Goal: Information Seeking & Learning: Learn about a topic

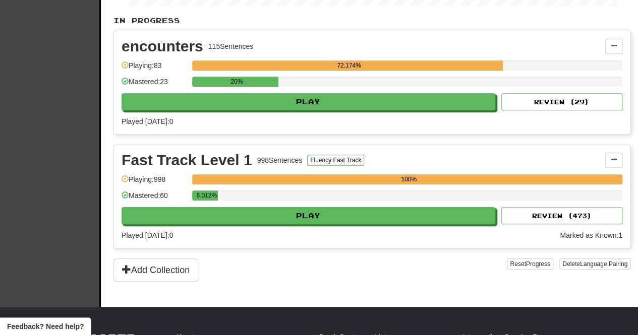
scroll to position [200, 0]
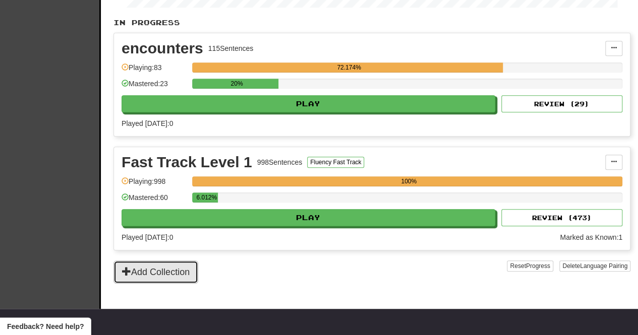
click at [184, 273] on button "Add Collection" at bounding box center [155, 272] width 85 height 23
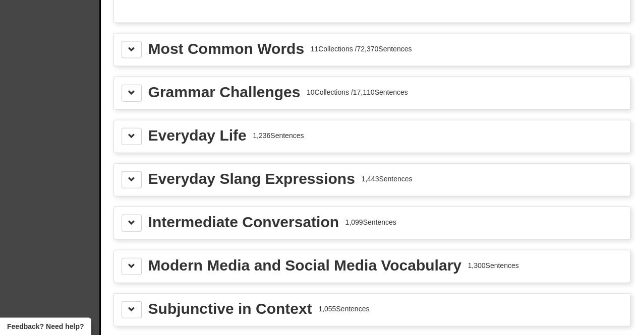
scroll to position [1104, 0]
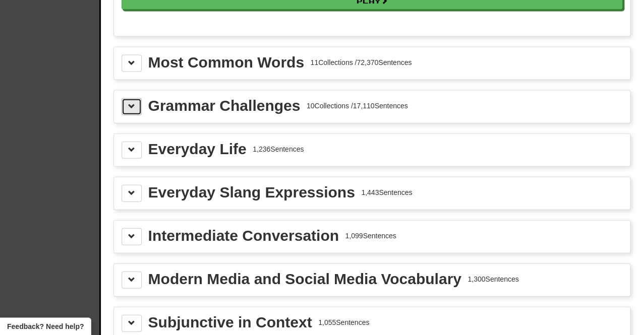
click at [131, 103] on span at bounding box center [131, 106] width 7 height 7
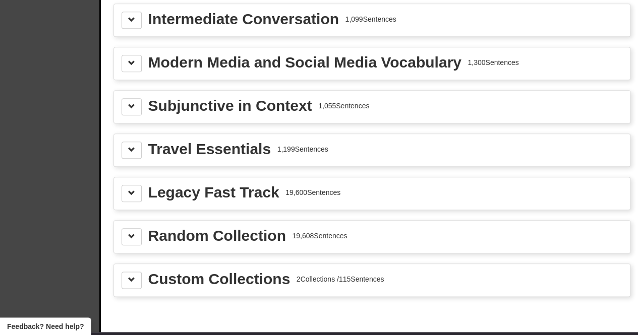
scroll to position [2362, 0]
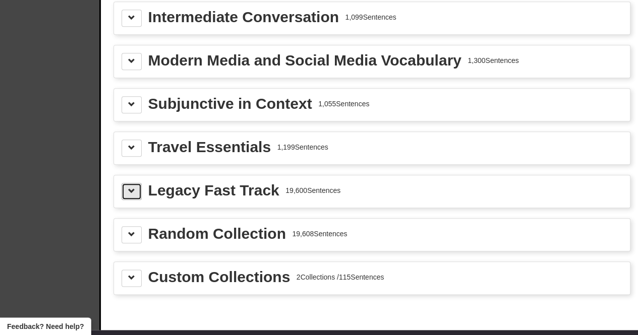
click at [131, 183] on button at bounding box center [132, 191] width 20 height 17
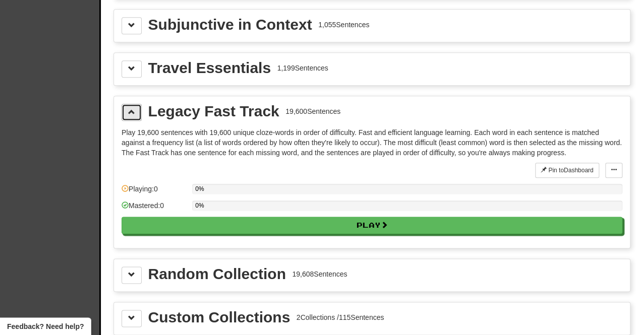
scroll to position [2441, 0]
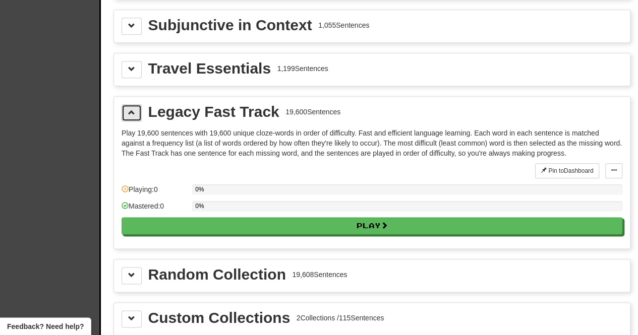
click at [131, 109] on span at bounding box center [131, 112] width 7 height 7
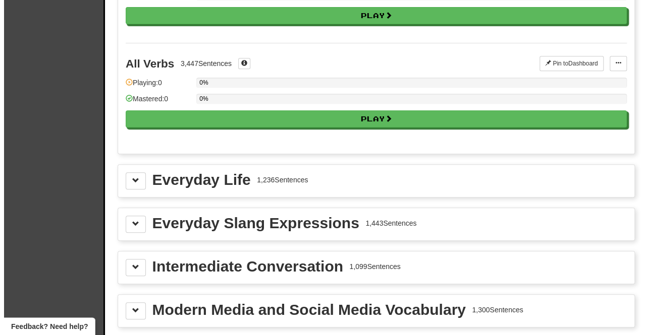
scroll to position [1994, 0]
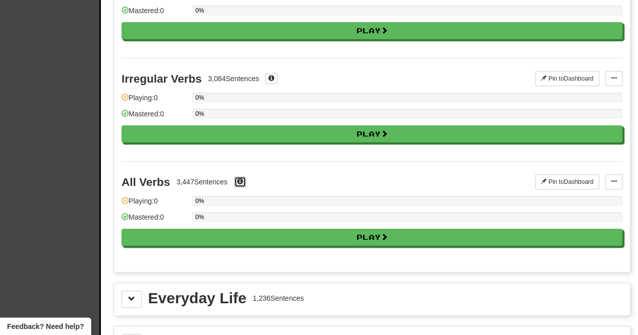
click at [242, 179] on span at bounding box center [240, 182] width 6 height 6
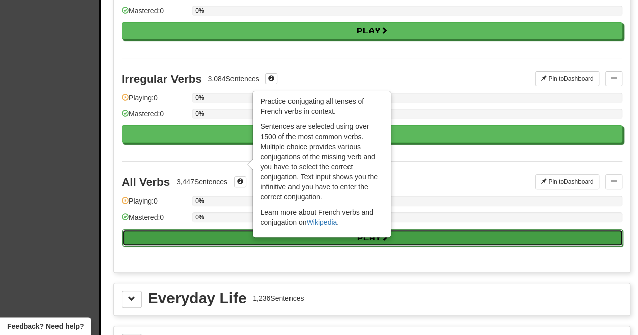
click at [210, 229] on button "Play" at bounding box center [372, 237] width 501 height 17
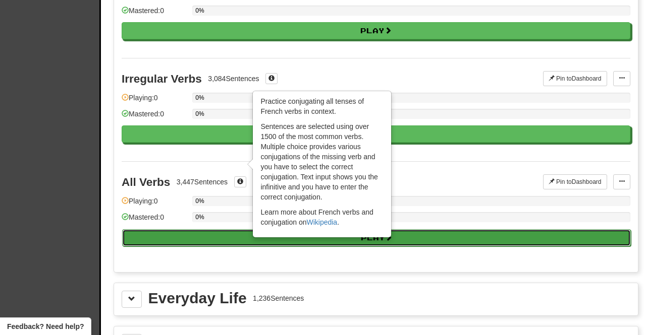
select select "**"
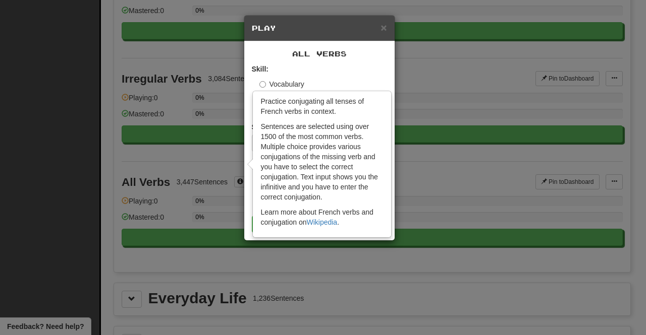
click at [364, 65] on div "Skill: Vocabulary Listening Speaking" at bounding box center [319, 89] width 135 height 50
click at [432, 150] on div "× Play All Verbs Skill: Vocabulary Listening Speaking Sentences per round: * **…" at bounding box center [323, 167] width 646 height 335
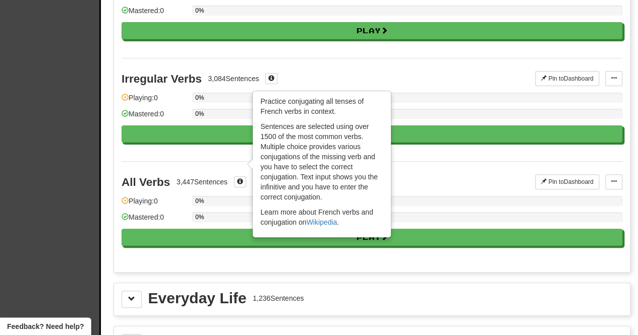
click at [439, 161] on div "All Verbs 3,447 Sentences × Practice conjugating all tenses of French verbs in …" at bounding box center [372, 212] width 501 height 103
click at [242, 179] on span at bounding box center [240, 182] width 6 height 6
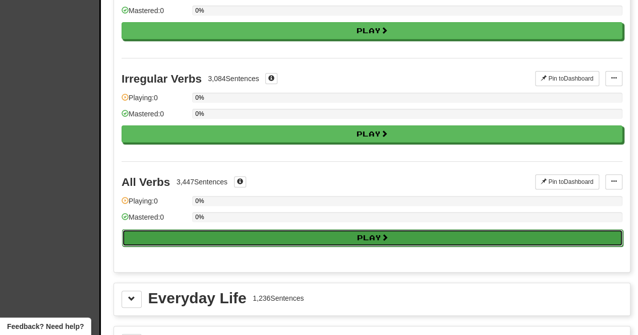
click at [238, 229] on button "Play" at bounding box center [372, 237] width 501 height 17
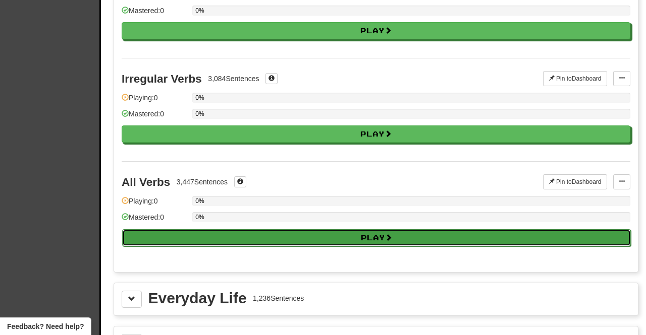
select select "**"
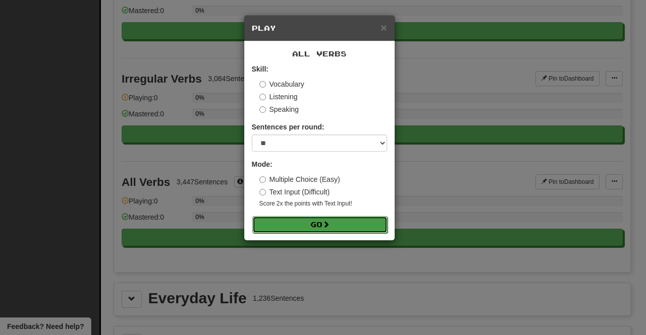
click at [303, 222] on button "Go" at bounding box center [319, 224] width 135 height 17
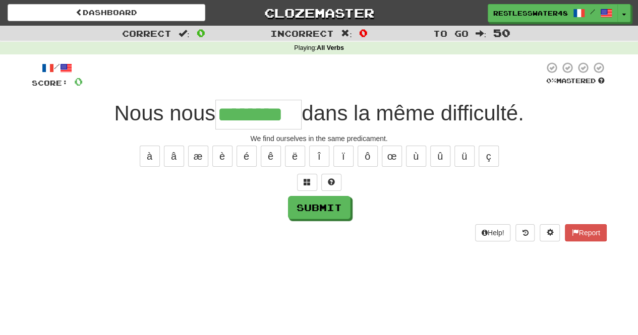
type input "********"
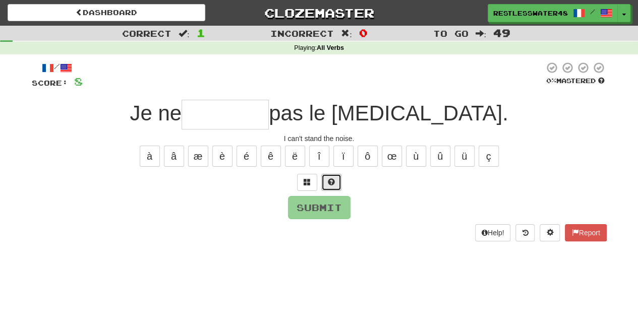
click at [333, 181] on span at bounding box center [331, 182] width 7 height 7
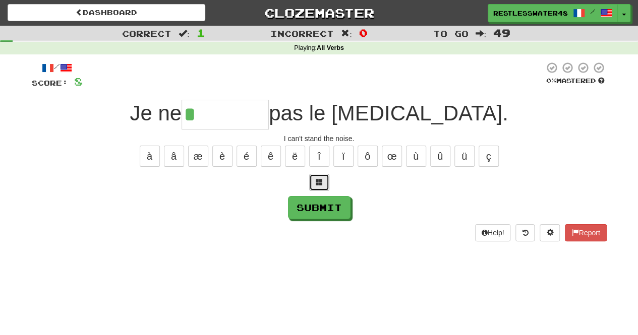
click at [315, 180] on button at bounding box center [319, 182] width 20 height 17
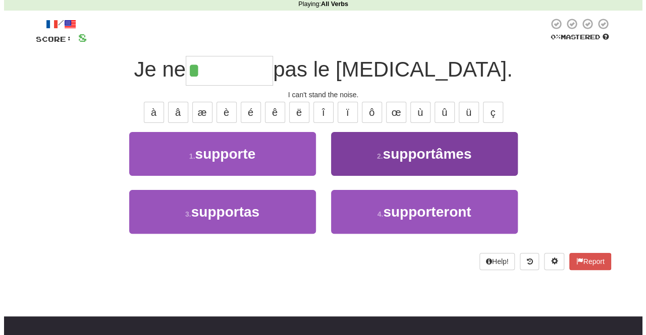
scroll to position [42, 0]
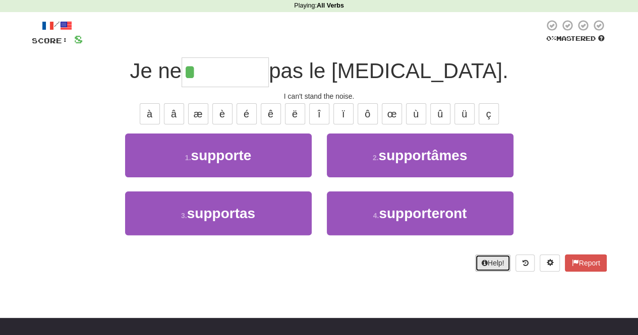
click at [499, 256] on button "Help!" at bounding box center [493, 263] width 36 height 17
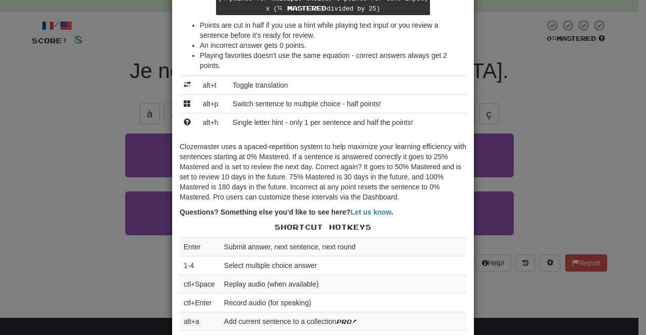
scroll to position [108, 0]
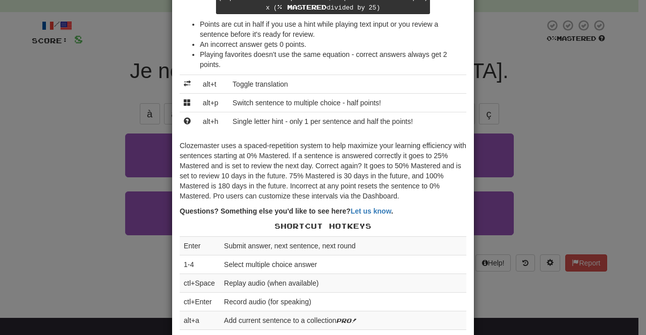
click at [566, 146] on div "× Help Complete the sentence with the correct missing word! 👉 Run Tutorial 👈 Po…" at bounding box center [323, 167] width 646 height 335
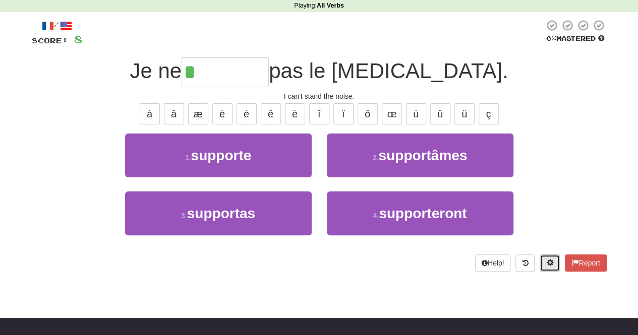
click at [544, 262] on button at bounding box center [550, 263] width 20 height 17
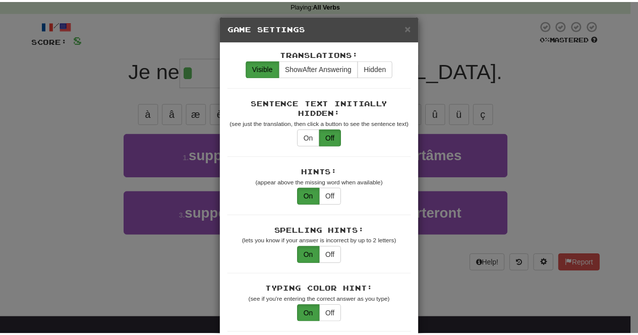
scroll to position [0, 0]
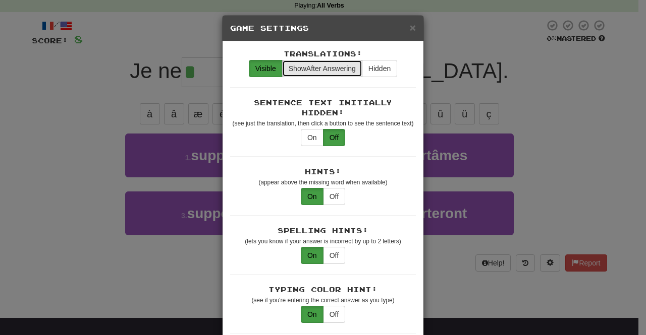
click at [343, 68] on span "Show After Answering" at bounding box center [322, 69] width 67 height 8
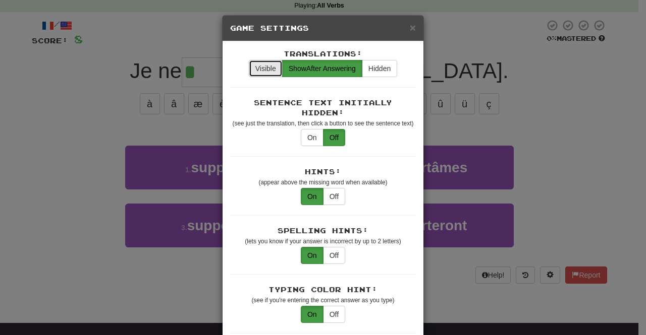
click at [268, 67] on button "Visible" at bounding box center [266, 68] width 34 height 17
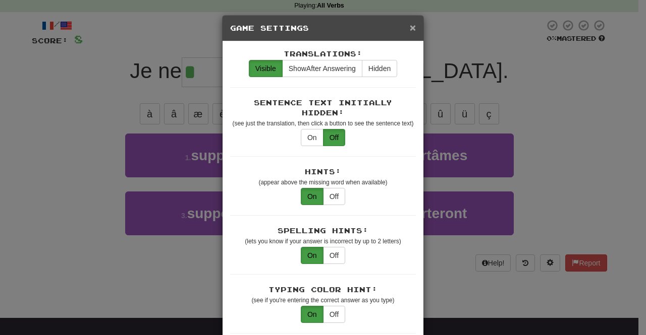
click at [410, 29] on span "×" at bounding box center [413, 28] width 6 height 12
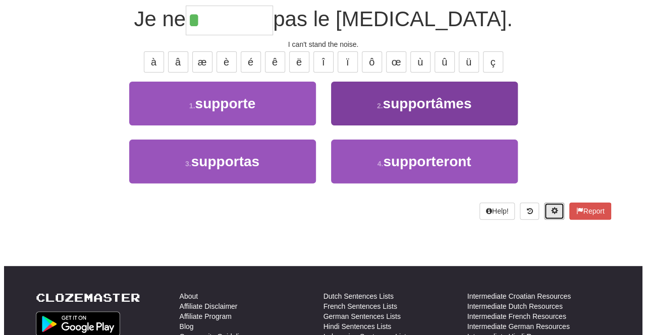
scroll to position [91, 0]
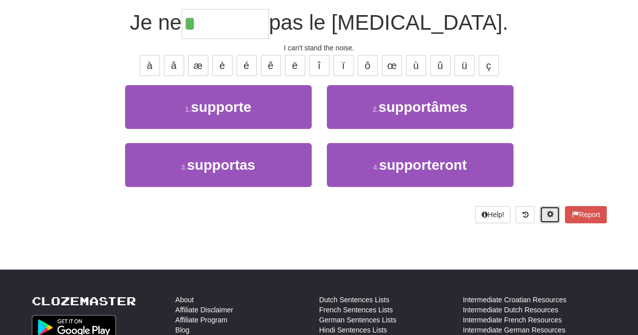
click at [542, 213] on button at bounding box center [550, 214] width 20 height 17
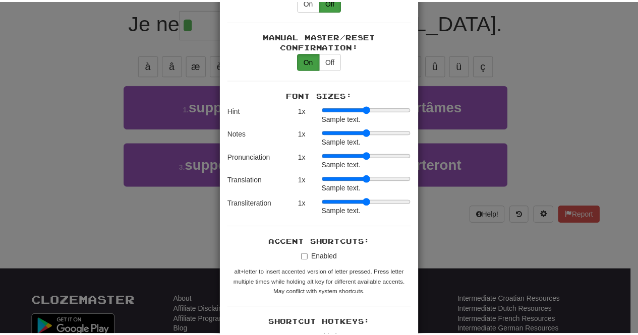
scroll to position [1018, 0]
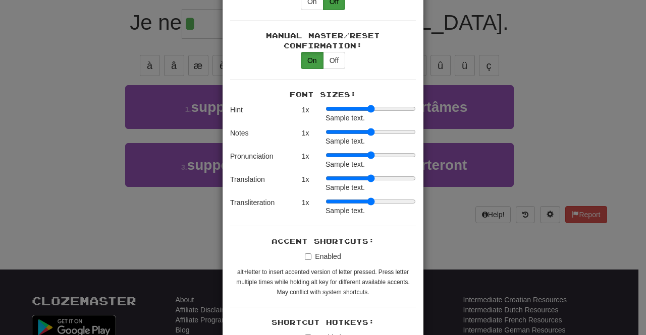
click at [490, 112] on div "× Game Settings Translations: Visible Show After Answering Hidden Sentence Text…" at bounding box center [323, 167] width 646 height 335
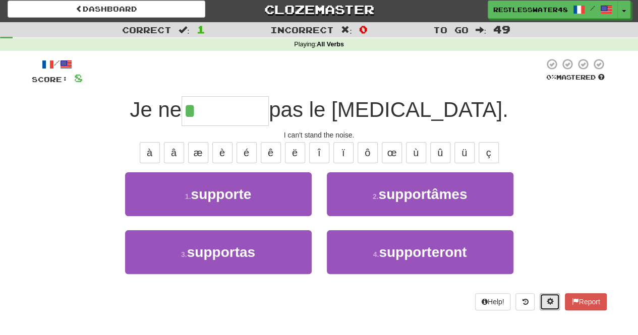
scroll to position [0, 0]
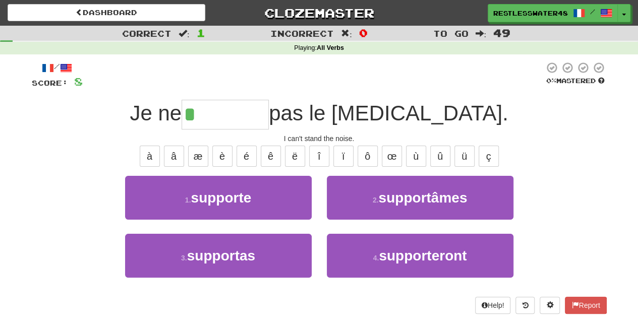
click at [269, 125] on input "*" at bounding box center [225, 115] width 87 height 30
type input "*"
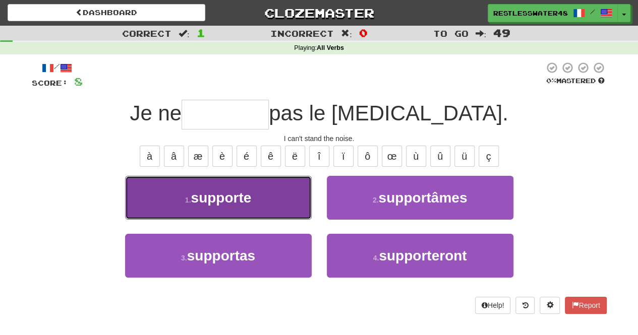
click at [293, 192] on button "1 . supporte" at bounding box center [218, 198] width 187 height 44
type input "********"
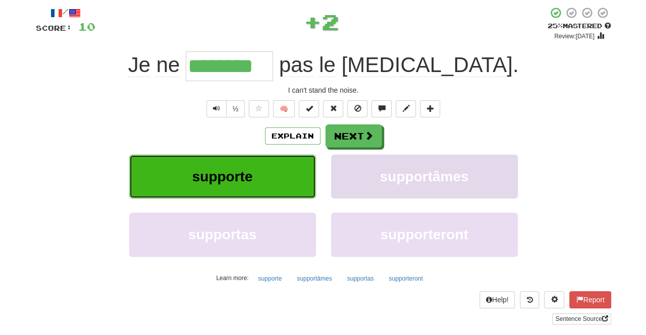
scroll to position [55, 0]
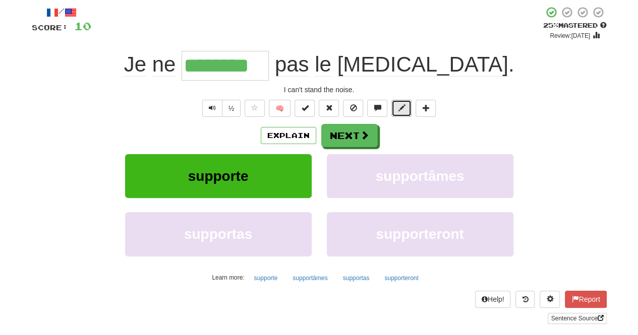
click at [401, 108] on span at bounding box center [401, 107] width 7 height 7
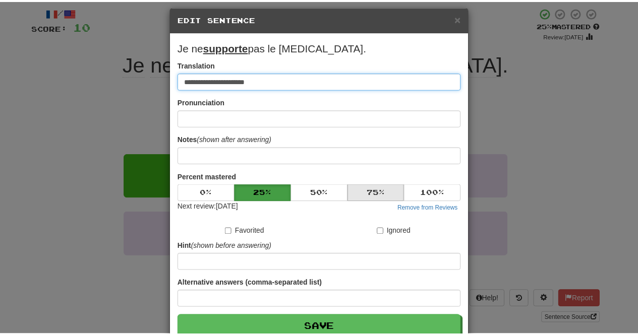
scroll to position [0, 0]
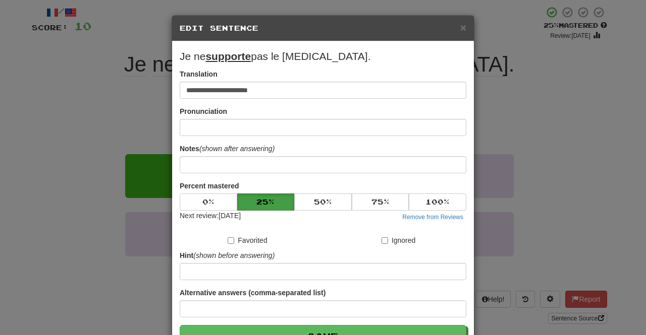
click at [507, 113] on div "**********" at bounding box center [323, 167] width 646 height 335
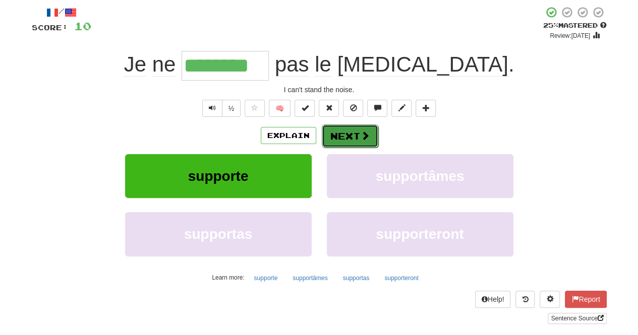
click at [364, 133] on span at bounding box center [365, 135] width 9 height 9
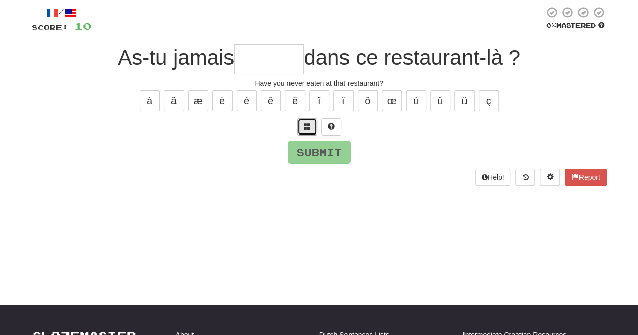
click at [302, 127] on button at bounding box center [307, 127] width 20 height 17
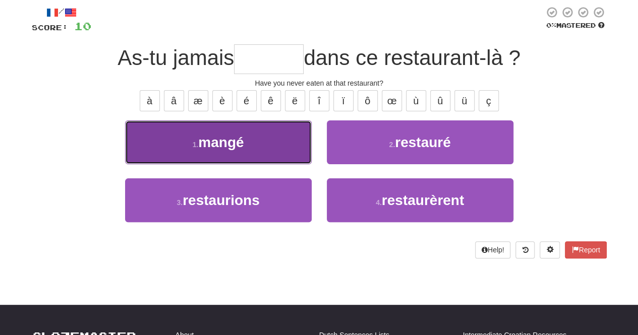
click at [257, 135] on button "1 . mangé" at bounding box center [218, 143] width 187 height 44
type input "*****"
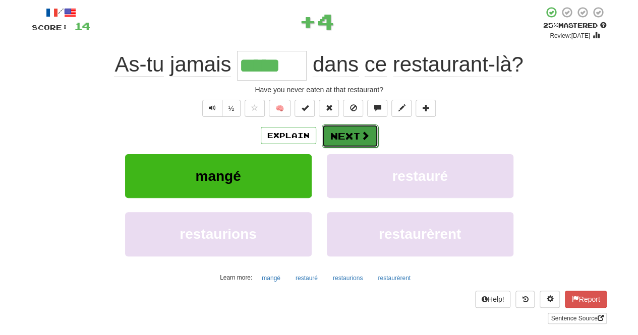
click at [355, 142] on button "Next" at bounding box center [350, 136] width 56 height 23
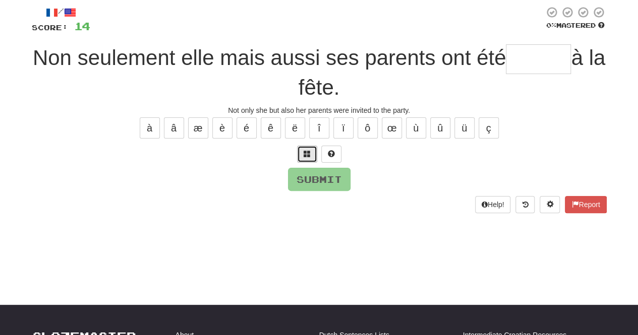
click at [306, 150] on span at bounding box center [307, 153] width 7 height 7
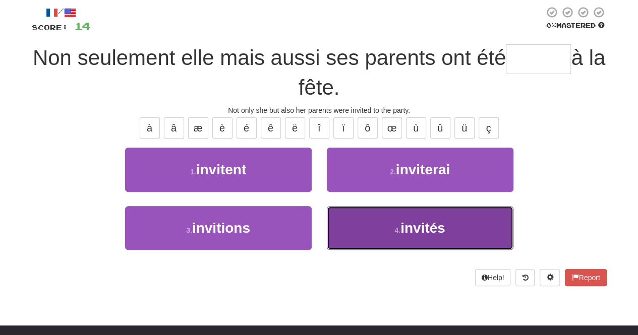
click at [380, 224] on button "4 . invités" at bounding box center [420, 228] width 187 height 44
type input "*******"
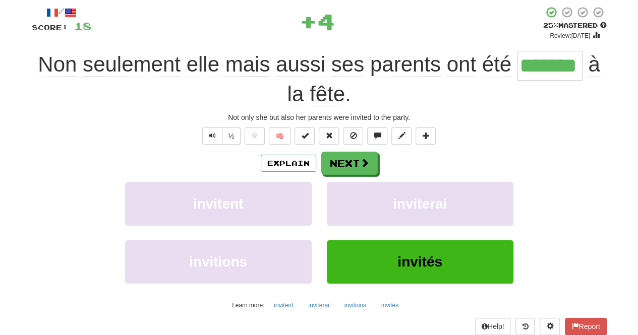
click at [346, 145] on div "/ Score: 18 + 4 25 % Mastered Review: 2025-09-22 Non seulement elle mais aussi …" at bounding box center [319, 179] width 575 height 346
click at [335, 160] on button "Next" at bounding box center [350, 163] width 56 height 23
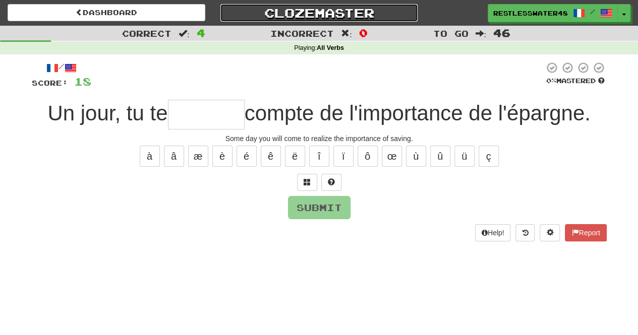
click at [306, 12] on link "Clozemaster" at bounding box center [319, 13] width 198 height 18
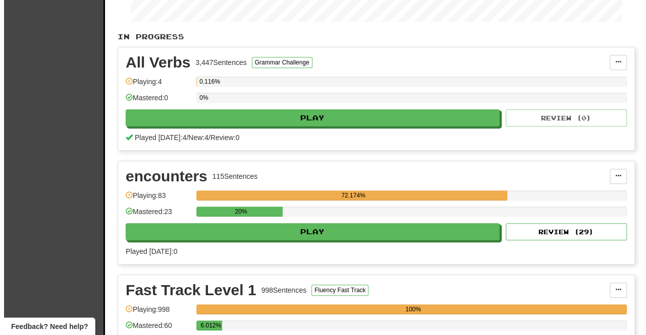
scroll to position [177, 0]
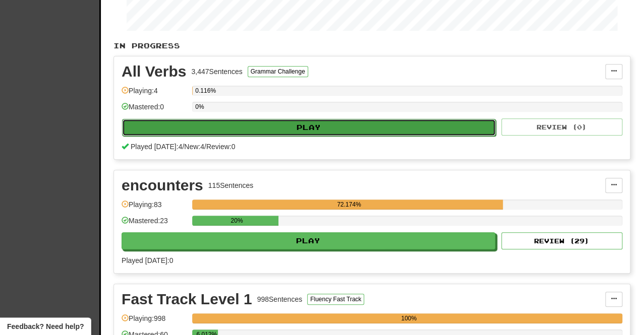
click at [411, 128] on button "Play" at bounding box center [309, 127] width 374 height 17
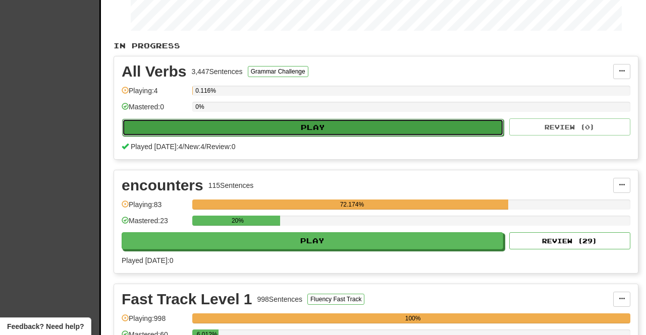
select select "**"
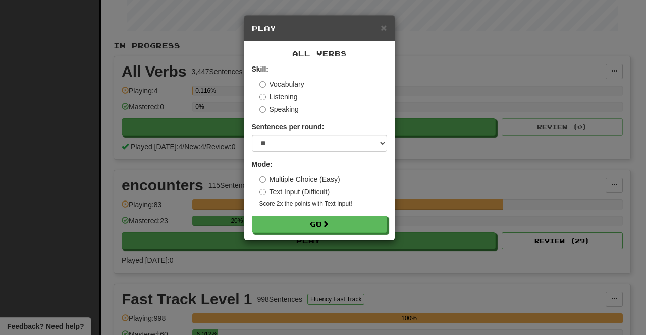
click at [297, 182] on label "Multiple Choice (Easy)" at bounding box center [299, 180] width 81 height 10
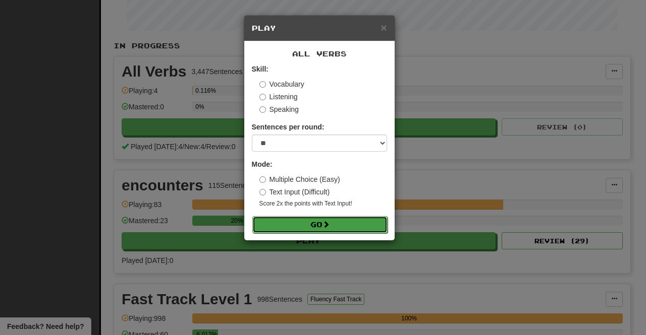
click at [295, 225] on button "Go" at bounding box center [319, 224] width 135 height 17
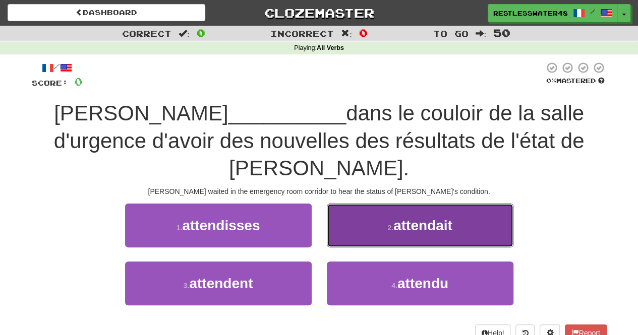
click at [382, 207] on button "2 . attendait" at bounding box center [420, 226] width 187 height 44
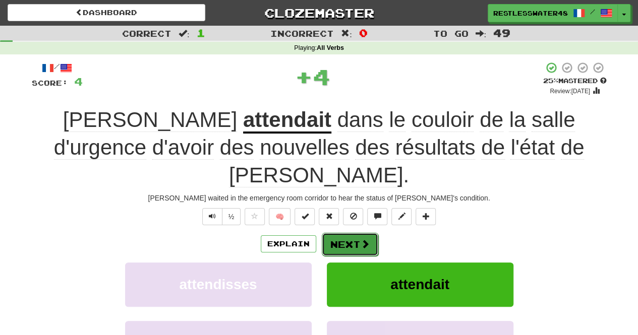
click at [353, 233] on button "Next" at bounding box center [350, 244] width 56 height 23
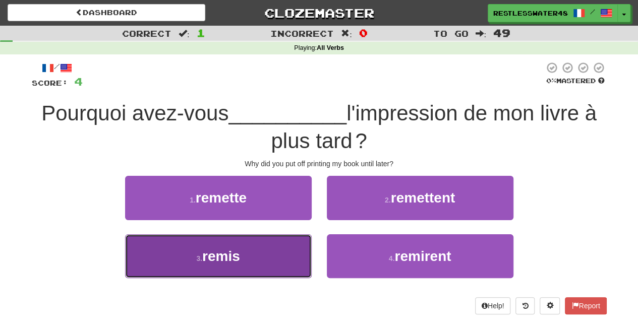
click at [237, 255] on span "remis" at bounding box center [221, 257] width 38 height 16
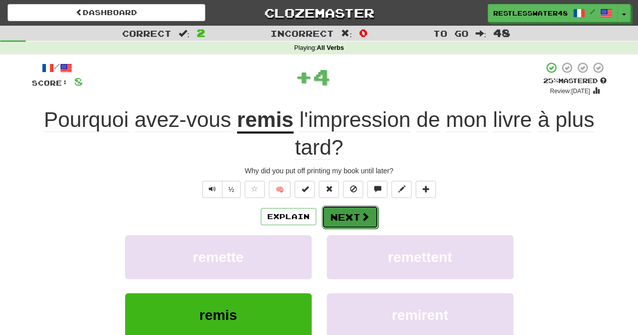
click at [334, 219] on button "Next" at bounding box center [350, 217] width 56 height 23
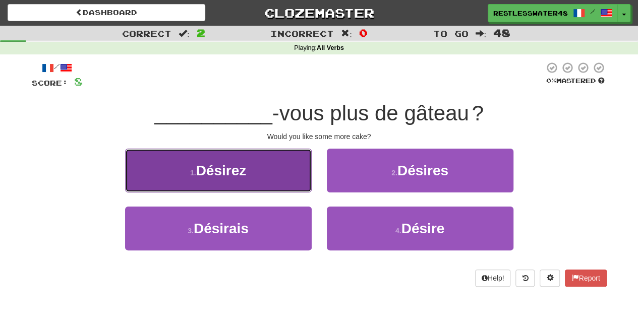
click at [299, 179] on button "1 . Désirez" at bounding box center [218, 171] width 187 height 44
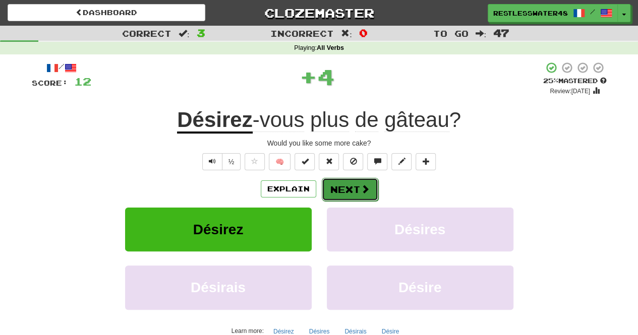
click at [338, 181] on button "Next" at bounding box center [350, 189] width 56 height 23
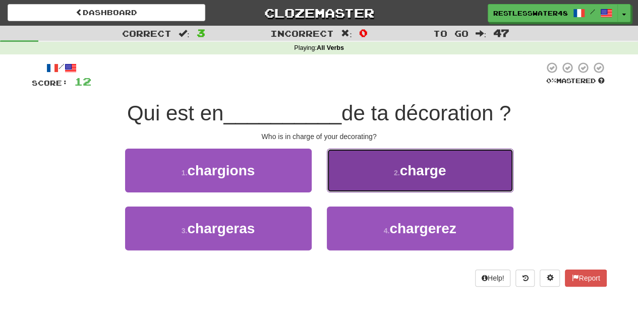
click at [362, 170] on button "2 . charge" at bounding box center [420, 171] width 187 height 44
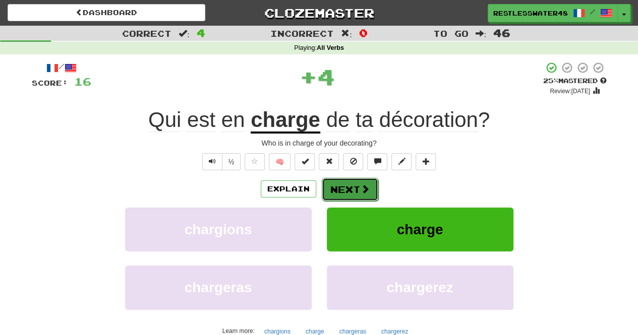
click at [343, 191] on button "Next" at bounding box center [350, 189] width 56 height 23
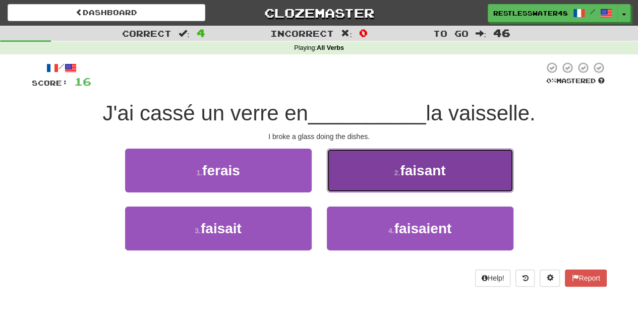
click at [368, 176] on button "2 . faisant" at bounding box center [420, 171] width 187 height 44
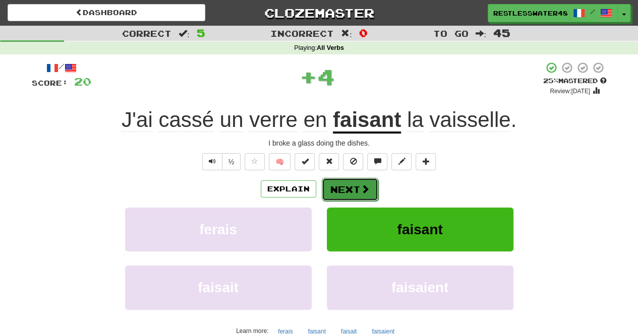
click at [337, 198] on button "Next" at bounding box center [350, 189] width 56 height 23
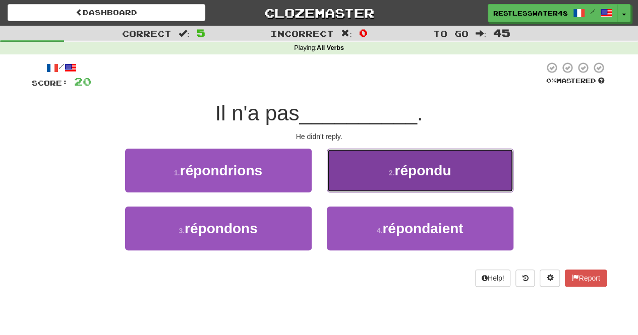
click at [336, 181] on button "2 . répondu" at bounding box center [420, 171] width 187 height 44
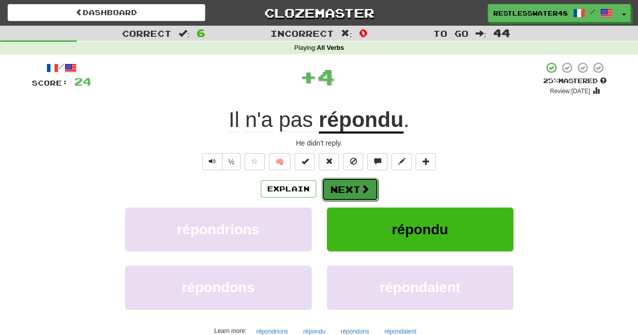
click at [346, 186] on button "Next" at bounding box center [350, 189] width 56 height 23
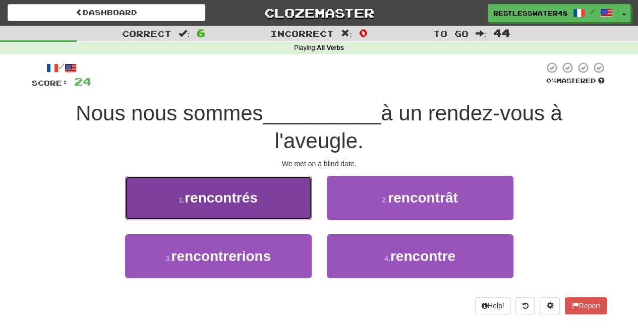
click at [301, 201] on button "1 . rencontrés" at bounding box center [218, 198] width 187 height 44
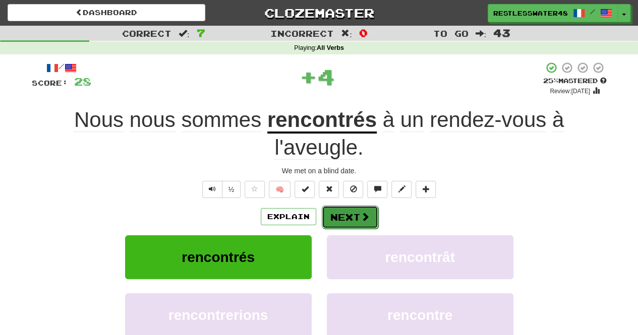
click at [324, 211] on button "Next" at bounding box center [350, 217] width 56 height 23
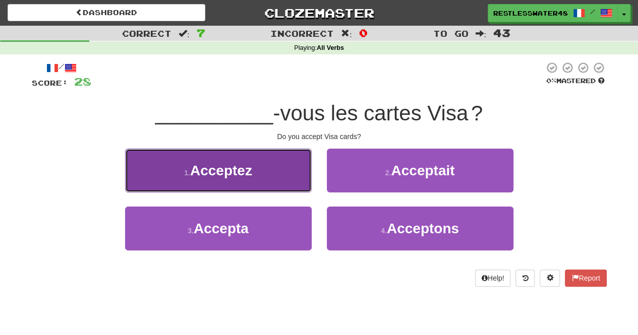
click at [280, 187] on button "1 . Acceptez" at bounding box center [218, 171] width 187 height 44
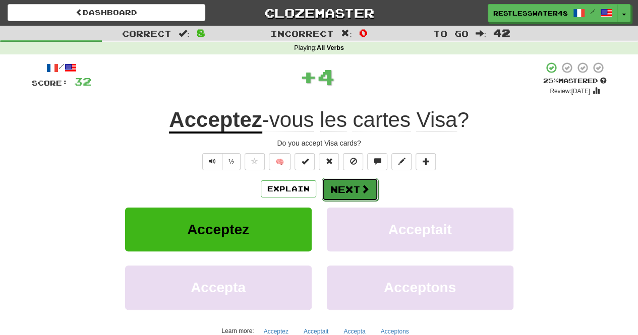
click at [334, 188] on button "Next" at bounding box center [350, 189] width 56 height 23
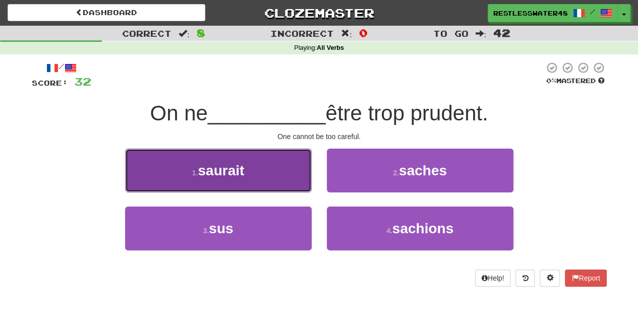
click at [295, 171] on button "1 . saurait" at bounding box center [218, 171] width 187 height 44
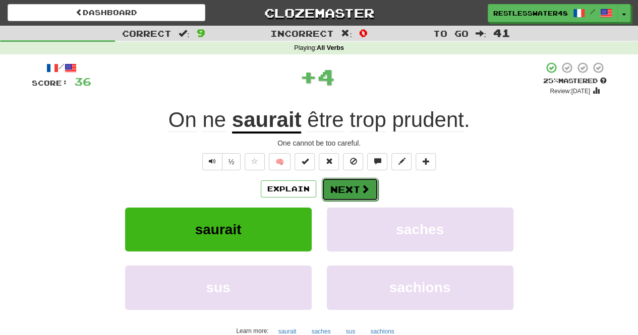
click at [362, 191] on span at bounding box center [365, 189] width 9 height 9
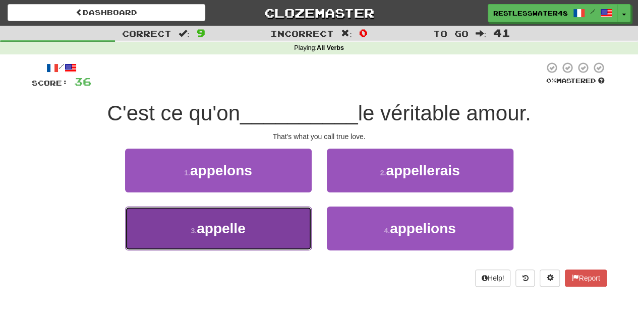
click at [292, 208] on button "3 . appelle" at bounding box center [218, 229] width 187 height 44
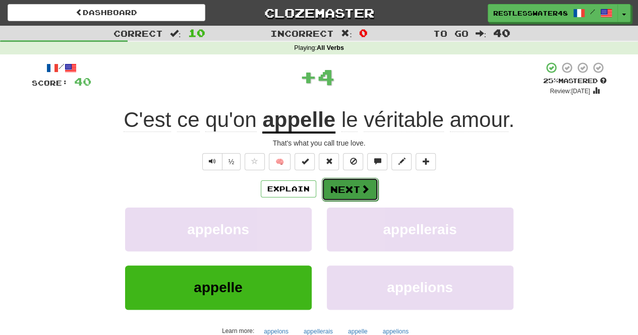
click at [355, 184] on button "Next" at bounding box center [350, 189] width 56 height 23
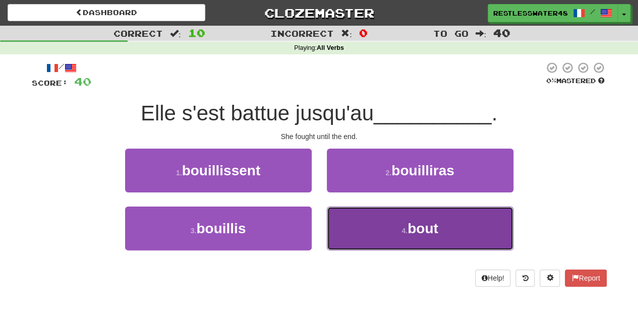
click at [362, 218] on button "4 . bout" at bounding box center [420, 229] width 187 height 44
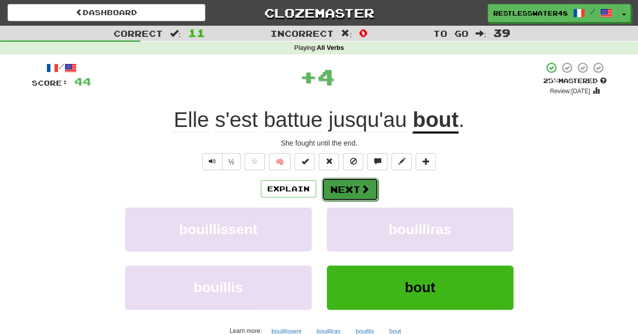
click at [339, 188] on button "Next" at bounding box center [350, 189] width 56 height 23
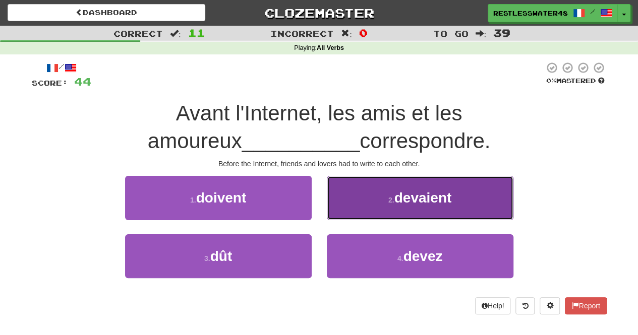
click at [469, 207] on button "2 . devaient" at bounding box center [420, 198] width 187 height 44
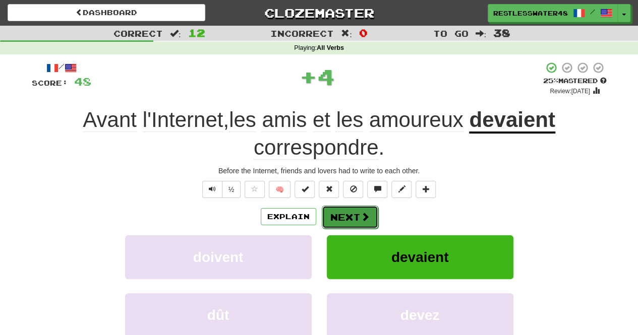
click at [360, 223] on button "Next" at bounding box center [350, 217] width 56 height 23
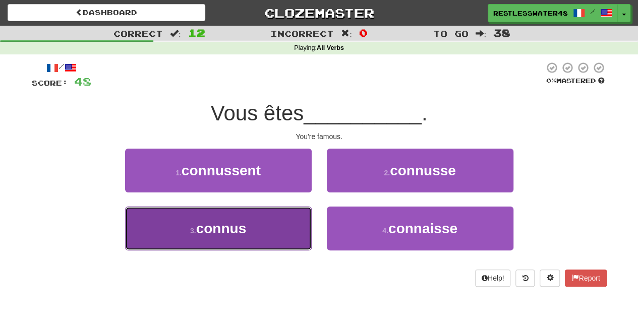
click at [292, 233] on button "3 . connus" at bounding box center [218, 229] width 187 height 44
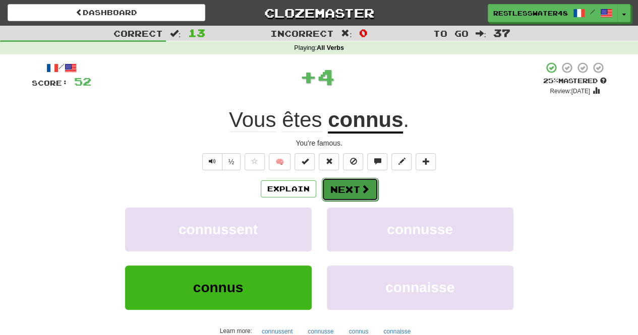
click at [374, 196] on button "Next" at bounding box center [350, 189] width 56 height 23
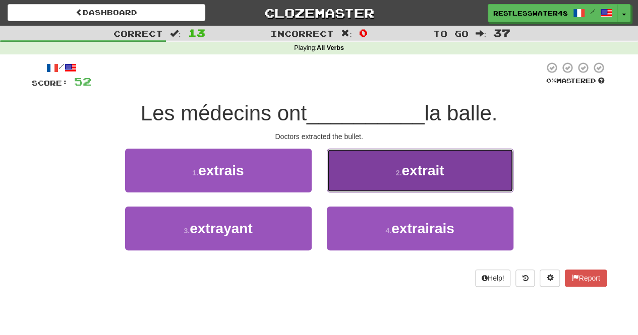
click at [482, 181] on button "2 . extrait" at bounding box center [420, 171] width 187 height 44
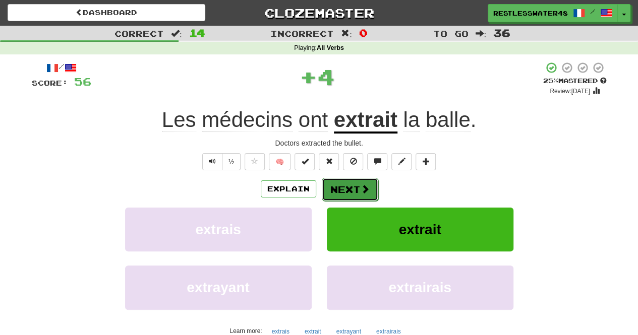
click at [357, 195] on button "Next" at bounding box center [350, 189] width 56 height 23
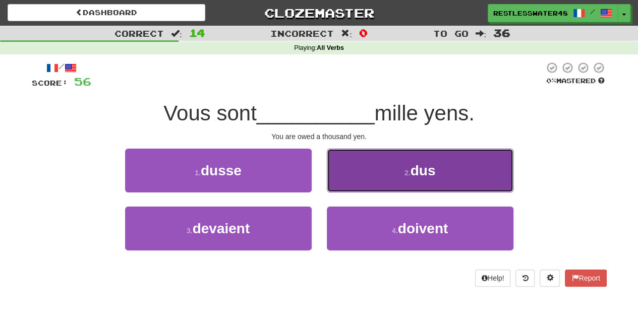
click at [458, 175] on button "2 . dus" at bounding box center [420, 171] width 187 height 44
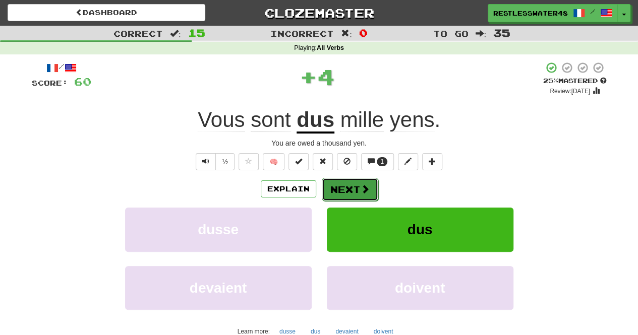
click at [367, 186] on span at bounding box center [365, 189] width 9 height 9
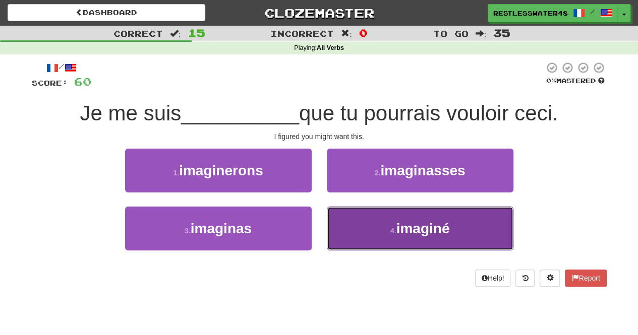
click at [485, 236] on button "4 . imaginé" at bounding box center [420, 229] width 187 height 44
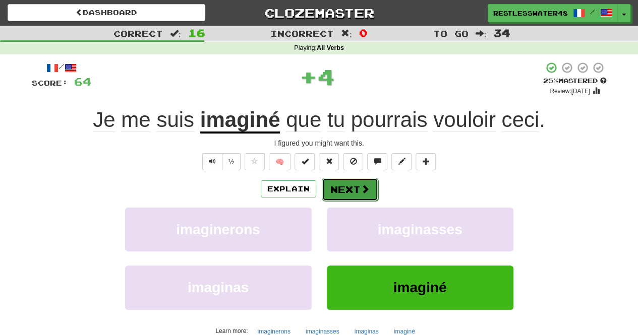
click at [371, 199] on button "Next" at bounding box center [350, 189] width 56 height 23
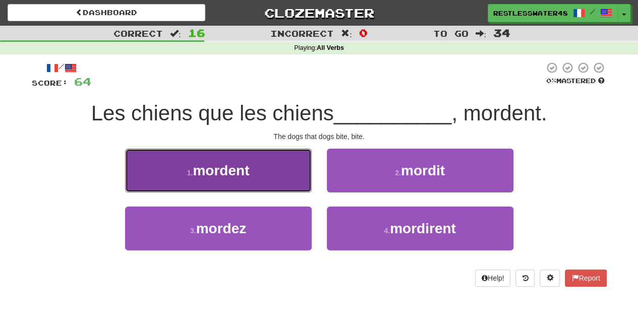
click at [282, 183] on button "1 . mordent" at bounding box center [218, 171] width 187 height 44
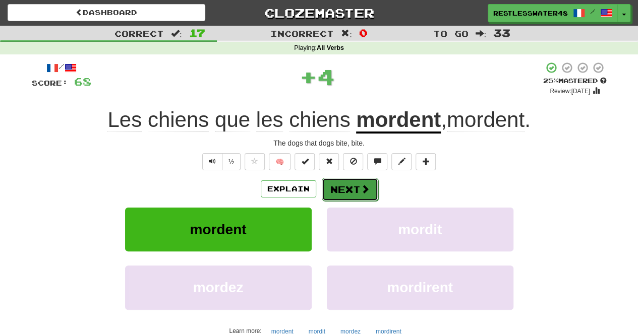
click at [369, 186] on button "Next" at bounding box center [350, 189] width 56 height 23
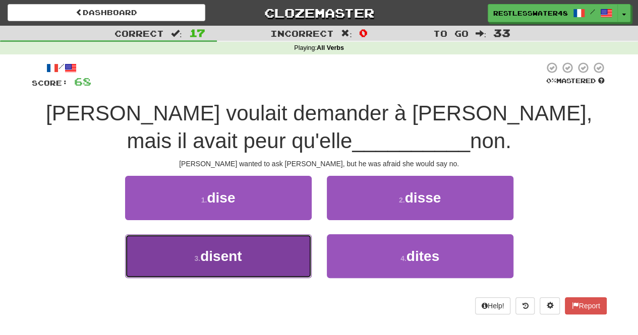
click at [283, 255] on button "3 . disent" at bounding box center [218, 257] width 187 height 44
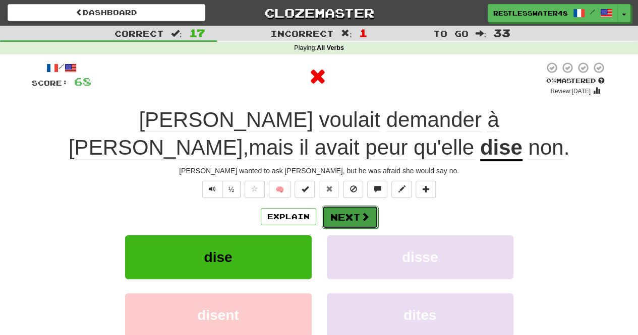
click at [375, 218] on button "Next" at bounding box center [350, 217] width 56 height 23
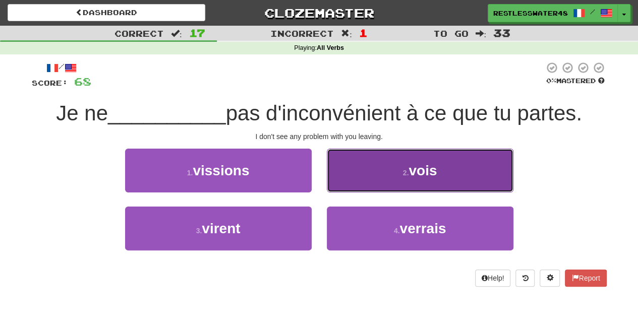
click at [465, 176] on button "2 . vois" at bounding box center [420, 171] width 187 height 44
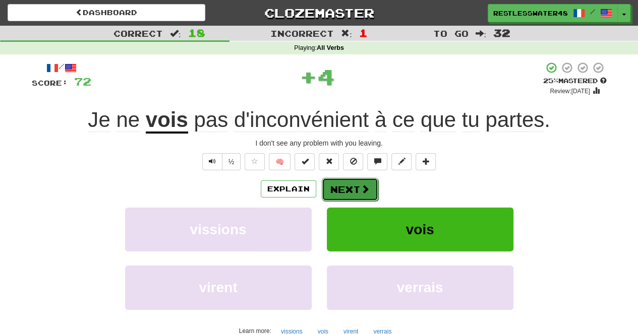
click at [357, 190] on button "Next" at bounding box center [350, 189] width 56 height 23
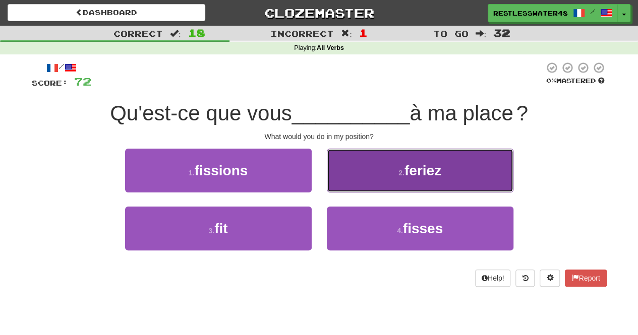
click at [472, 174] on button "2 . [GEOGRAPHIC_DATA]" at bounding box center [420, 171] width 187 height 44
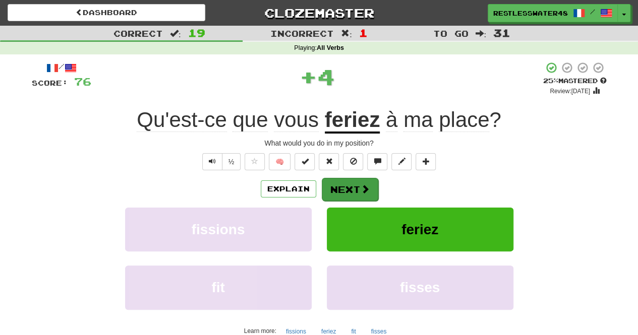
click at [361, 190] on span at bounding box center [365, 189] width 9 height 9
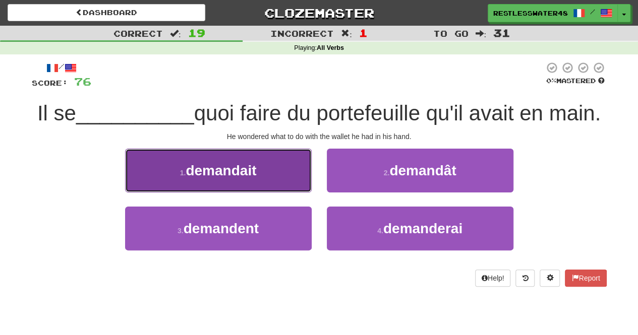
click at [292, 193] on button "1 . demandait" at bounding box center [218, 171] width 187 height 44
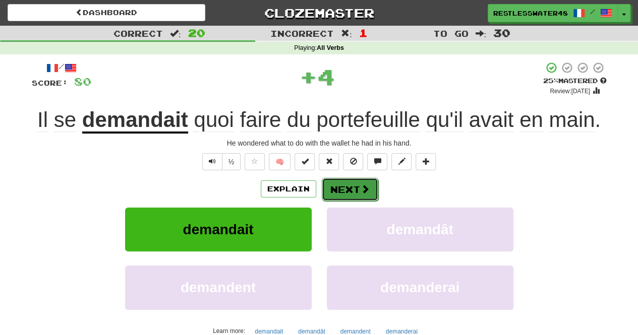
click at [364, 193] on span at bounding box center [365, 189] width 9 height 9
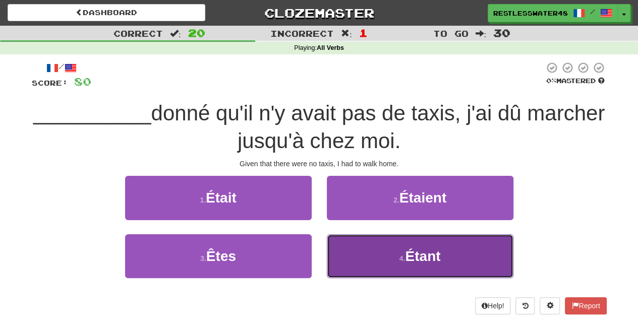
click at [466, 251] on button "4 . Étant" at bounding box center [420, 257] width 187 height 44
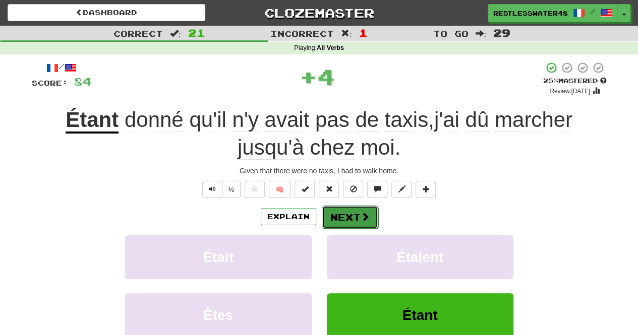
click at [371, 214] on button "Next" at bounding box center [350, 217] width 56 height 23
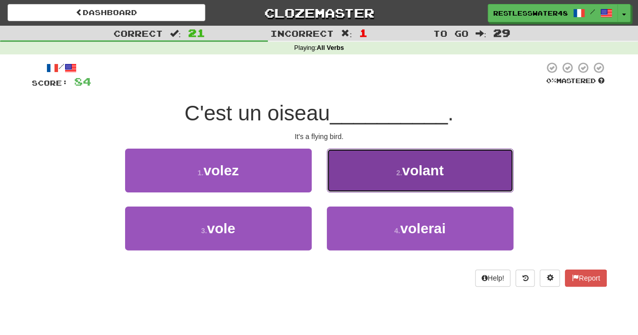
click at [467, 179] on button "2 . volant" at bounding box center [420, 171] width 187 height 44
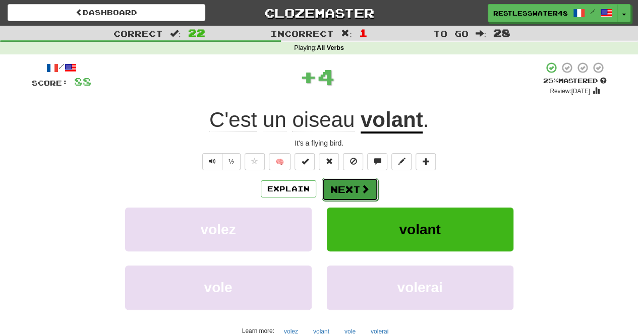
click at [365, 191] on span at bounding box center [365, 189] width 9 height 9
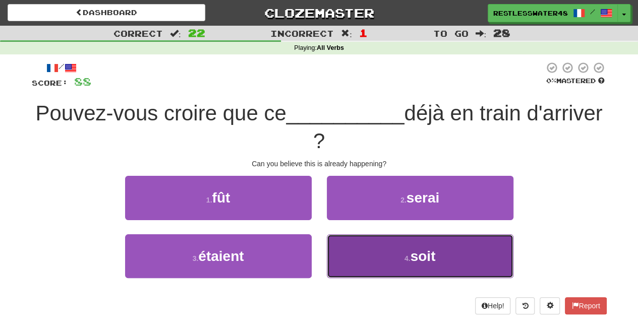
click at [443, 255] on button "4 . soit" at bounding box center [420, 257] width 187 height 44
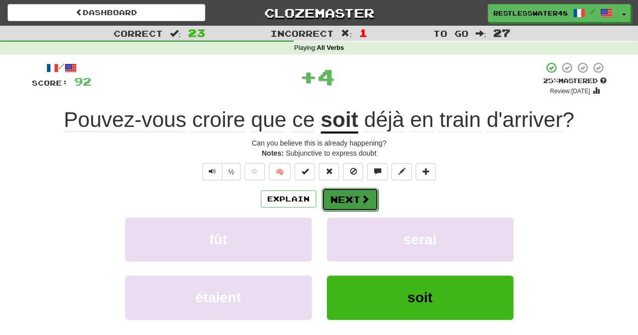
click at [368, 198] on span at bounding box center [365, 199] width 9 height 9
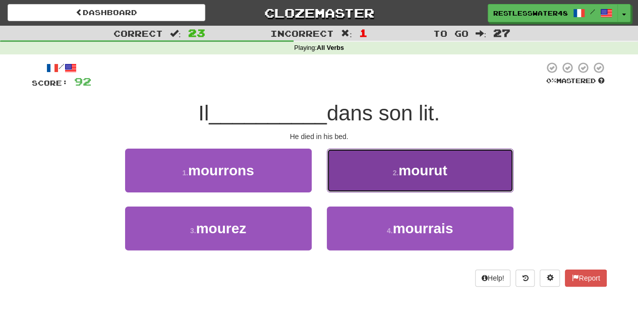
click at [484, 177] on button "2 . mourut" at bounding box center [420, 171] width 187 height 44
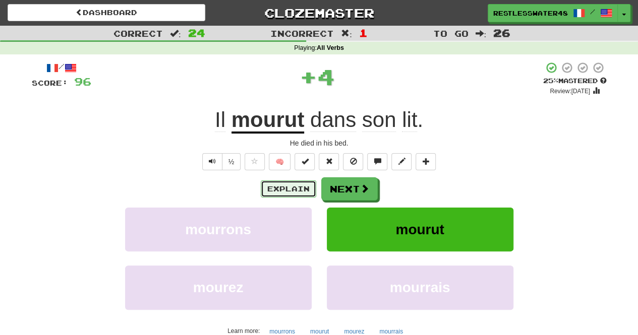
click at [294, 193] on button "Explain" at bounding box center [288, 189] width 55 height 17
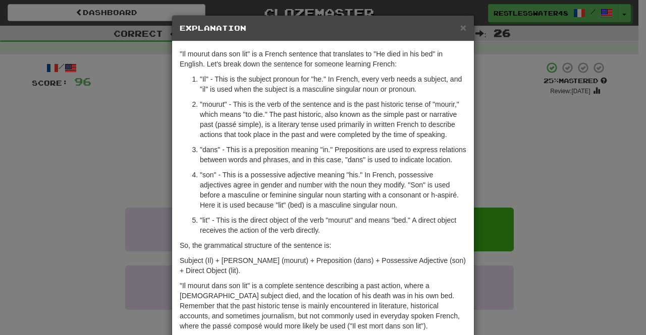
click at [532, 139] on div "× Explanation "Il mourut dans son lit" is a French sentence that translates to …" at bounding box center [323, 167] width 646 height 335
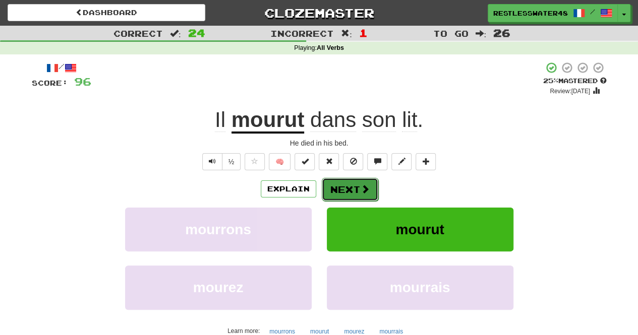
click at [361, 196] on button "Next" at bounding box center [350, 189] width 56 height 23
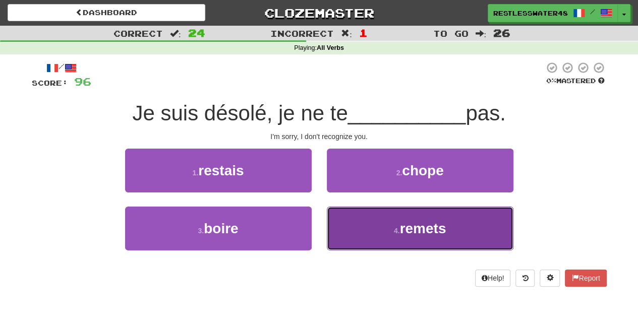
click at [468, 239] on button "4 . remets" at bounding box center [420, 229] width 187 height 44
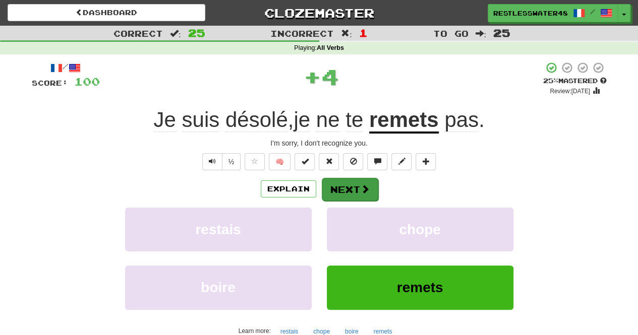
click at [363, 199] on button "Next" at bounding box center [350, 189] width 56 height 23
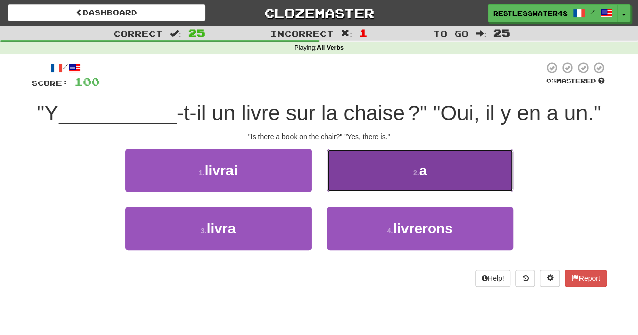
click at [436, 169] on button "2 . a" at bounding box center [420, 171] width 187 height 44
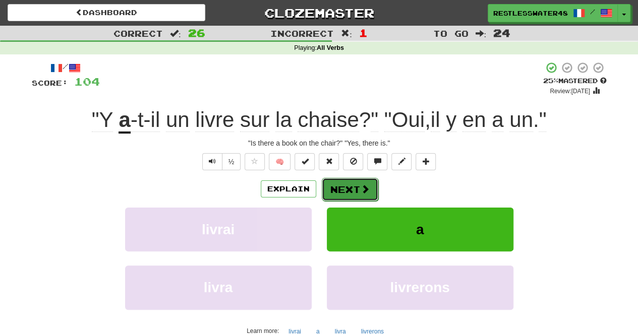
click at [364, 191] on span at bounding box center [365, 189] width 9 height 9
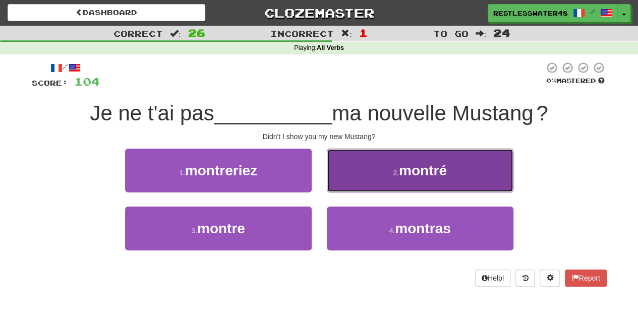
click at [415, 177] on span "montré" at bounding box center [423, 171] width 48 height 16
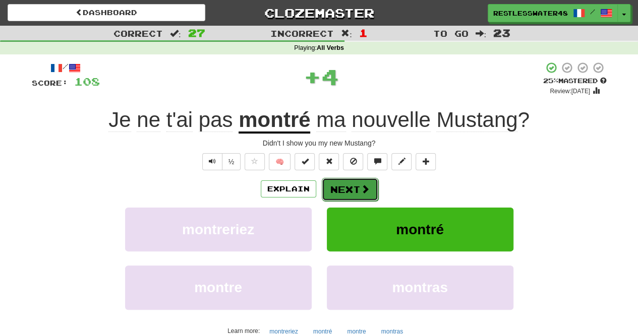
click at [361, 192] on span at bounding box center [365, 189] width 9 height 9
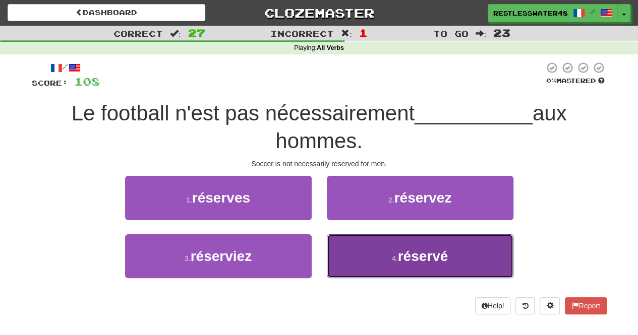
click at [451, 258] on button "4 . réservé" at bounding box center [420, 257] width 187 height 44
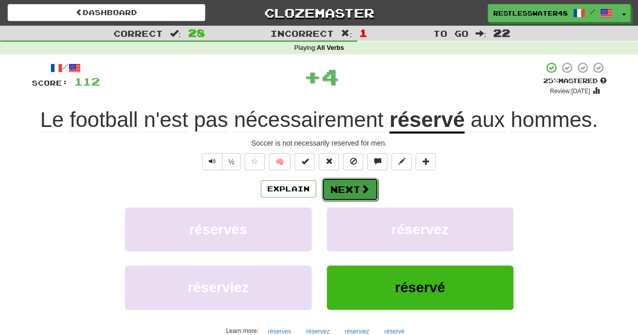
click at [365, 196] on button "Next" at bounding box center [350, 189] width 56 height 23
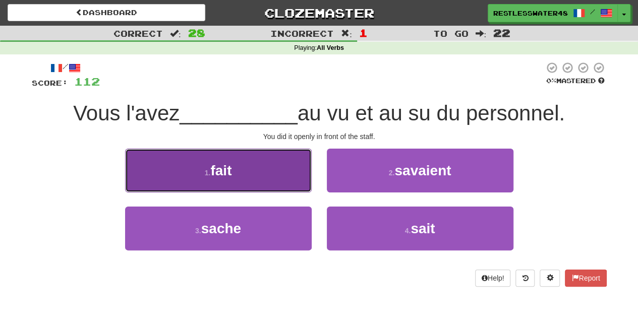
click at [273, 154] on button "1 . fait" at bounding box center [218, 171] width 187 height 44
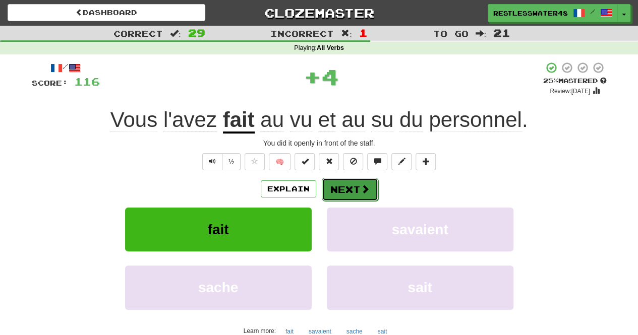
click at [358, 199] on button "Next" at bounding box center [350, 189] width 56 height 23
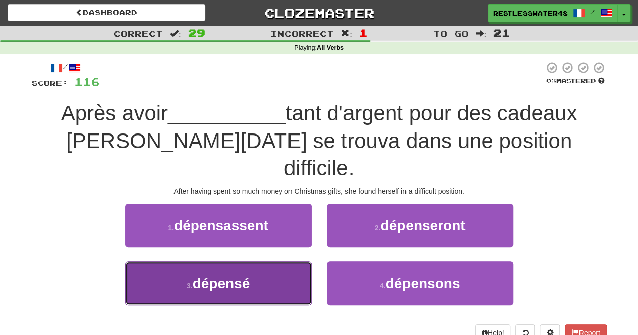
click at [270, 265] on button "3 . dépensé" at bounding box center [218, 284] width 187 height 44
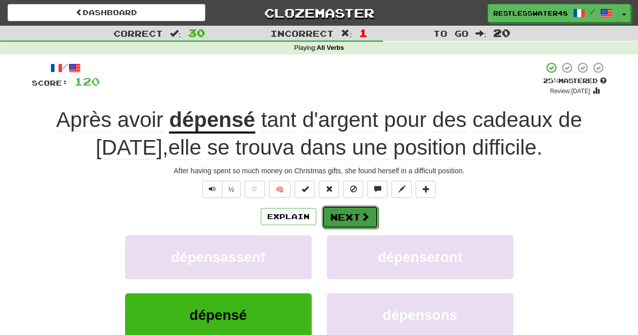
click at [361, 217] on span at bounding box center [365, 216] width 9 height 9
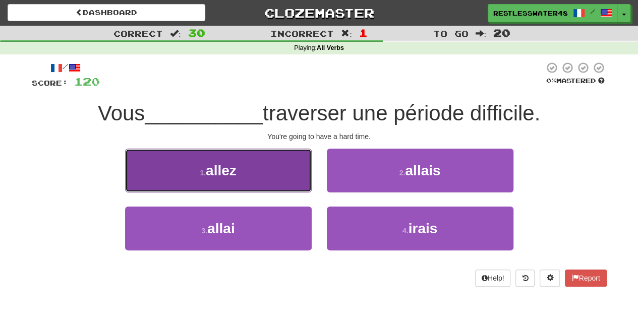
click at [205, 178] on button "1 . allez" at bounding box center [218, 171] width 187 height 44
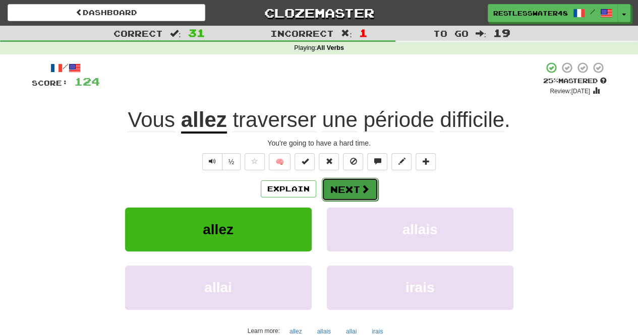
click at [366, 191] on span at bounding box center [365, 189] width 9 height 9
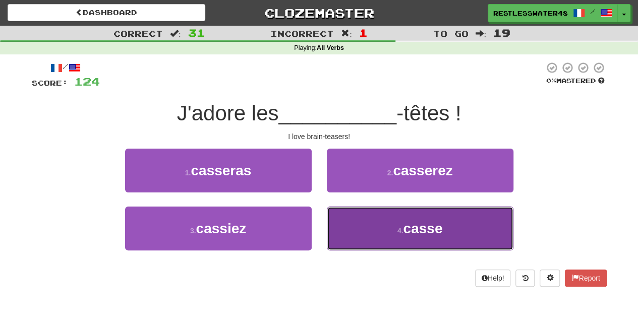
click at [443, 240] on button "4 . casse" at bounding box center [420, 229] width 187 height 44
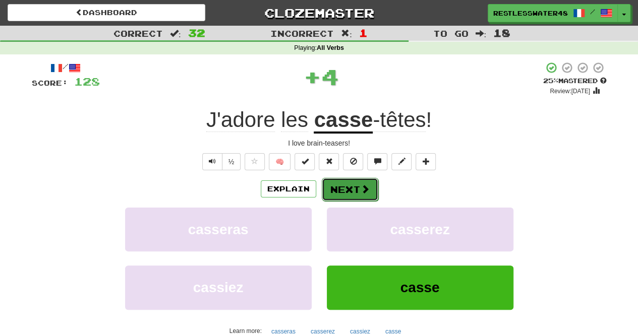
click at [358, 191] on button "Next" at bounding box center [350, 189] width 56 height 23
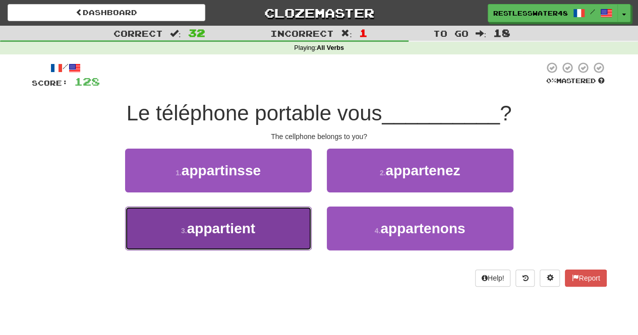
click at [289, 225] on button "3 . appartient" at bounding box center [218, 229] width 187 height 44
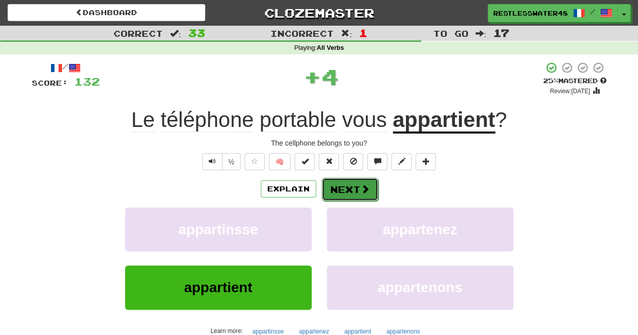
click at [362, 189] on span at bounding box center [365, 189] width 9 height 9
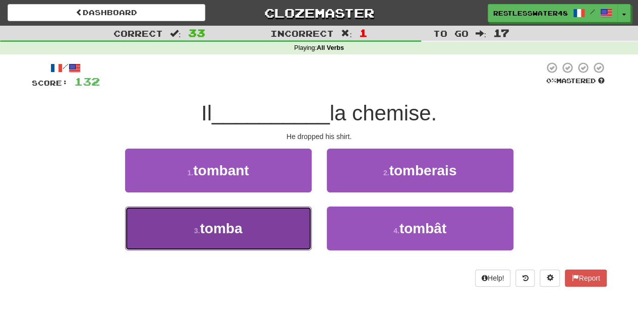
click at [279, 248] on button "3 . tomba" at bounding box center [218, 229] width 187 height 44
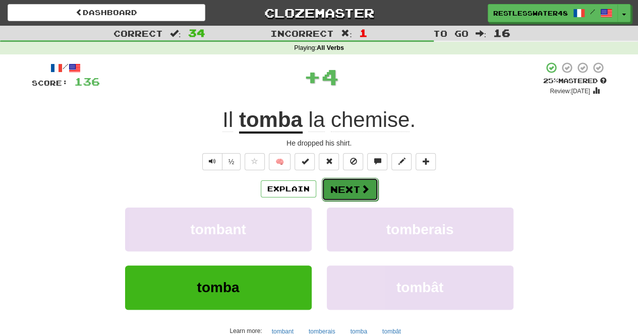
click at [371, 194] on button "Next" at bounding box center [350, 189] width 56 height 23
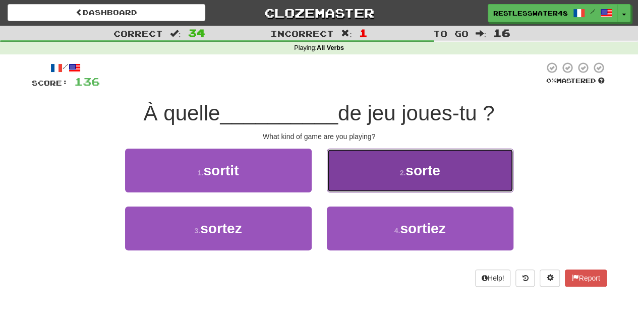
click at [496, 176] on button "2 . sorte" at bounding box center [420, 171] width 187 height 44
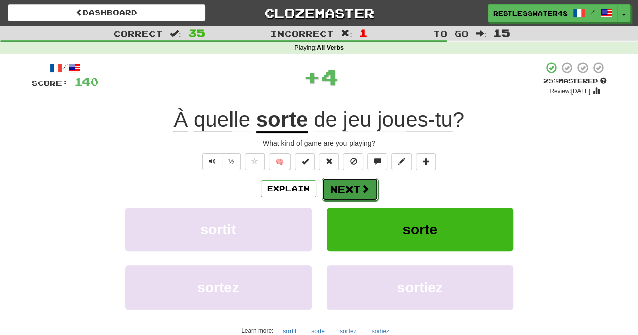
click at [369, 189] on button "Next" at bounding box center [350, 189] width 56 height 23
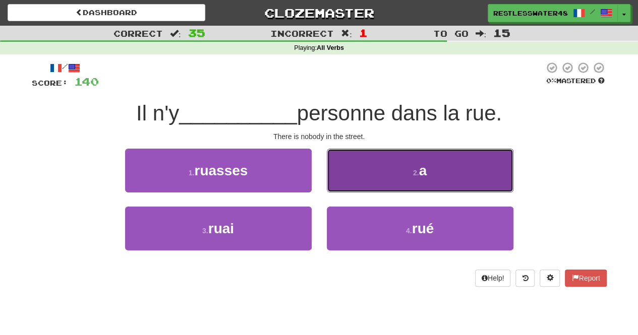
click at [452, 171] on button "2 . a" at bounding box center [420, 171] width 187 height 44
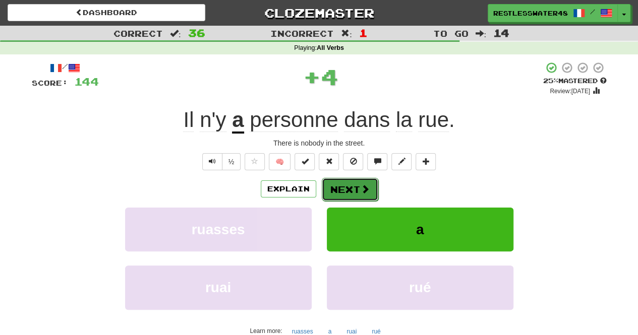
click at [368, 189] on span at bounding box center [365, 189] width 9 height 9
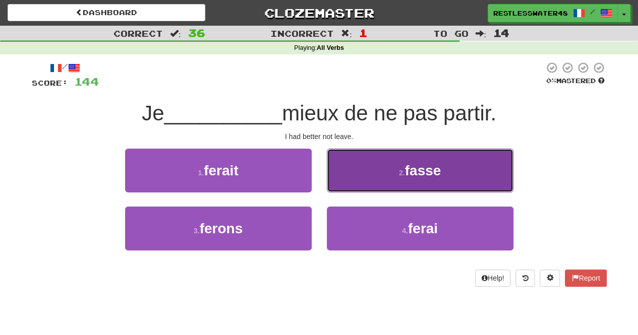
click at [466, 182] on button "2 . fasse" at bounding box center [420, 171] width 187 height 44
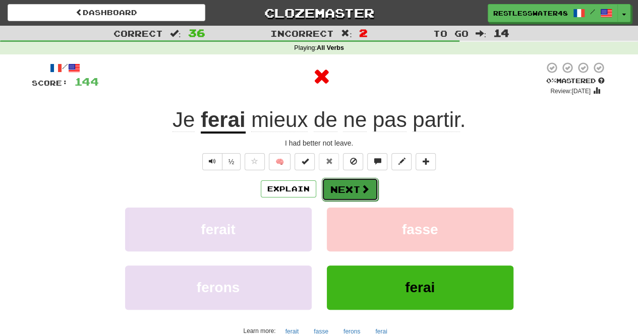
click at [369, 188] on button "Next" at bounding box center [350, 189] width 56 height 23
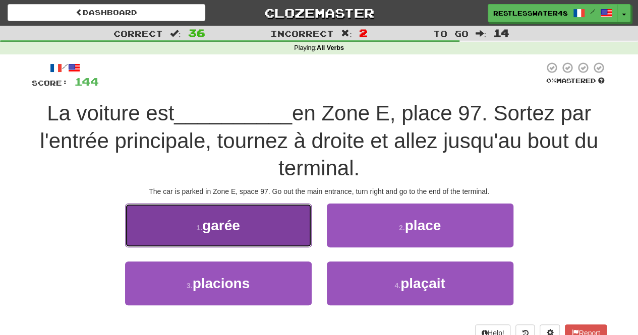
click at [294, 223] on button "1 . [GEOGRAPHIC_DATA]" at bounding box center [218, 226] width 187 height 44
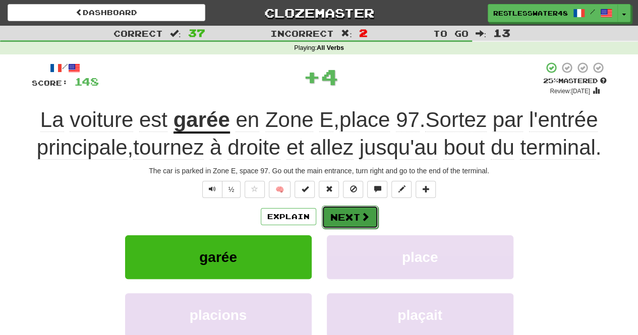
click at [363, 221] on button "Next" at bounding box center [350, 217] width 56 height 23
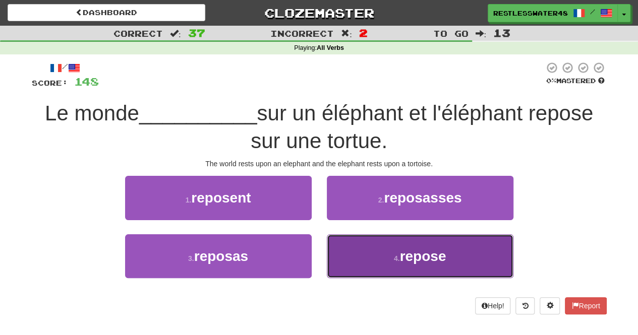
click at [493, 254] on button "4 . repose" at bounding box center [420, 257] width 187 height 44
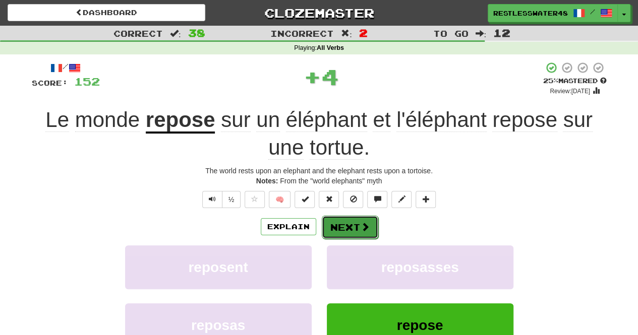
click at [365, 229] on span at bounding box center [365, 226] width 9 height 9
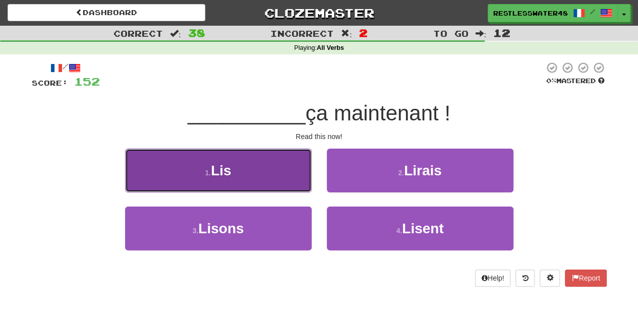
click at [273, 178] on button "1 . Lis" at bounding box center [218, 171] width 187 height 44
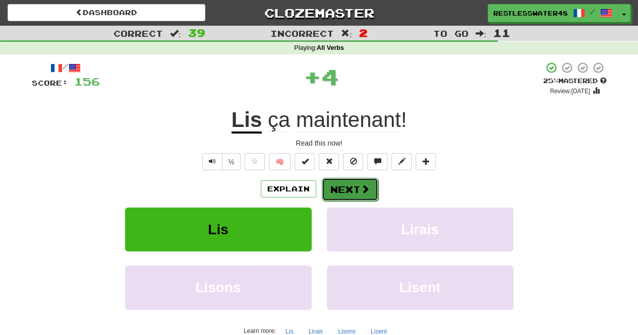
click at [370, 188] on button "Next" at bounding box center [350, 189] width 56 height 23
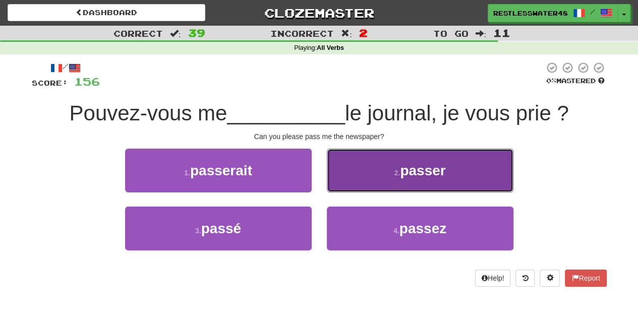
click at [464, 180] on button "2 . passer" at bounding box center [420, 171] width 187 height 44
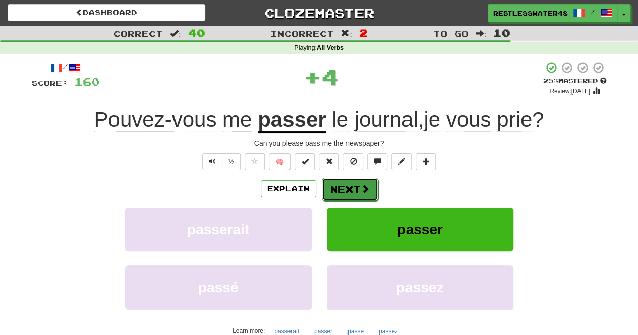
click at [364, 194] on button "Next" at bounding box center [350, 189] width 56 height 23
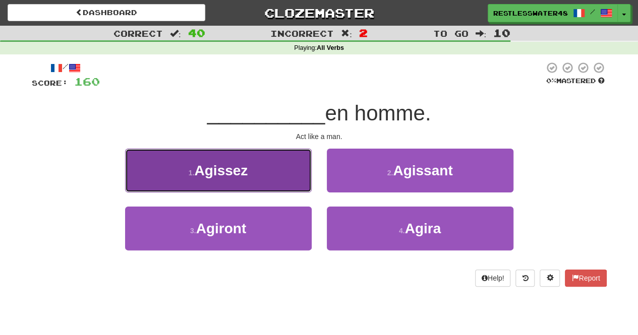
click at [304, 186] on button "1 . [GEOGRAPHIC_DATA]" at bounding box center [218, 171] width 187 height 44
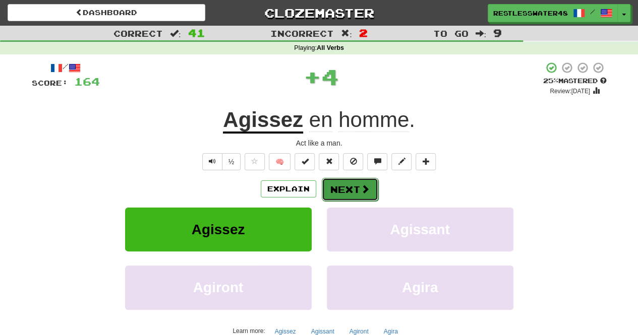
click at [361, 196] on button "Next" at bounding box center [350, 189] width 56 height 23
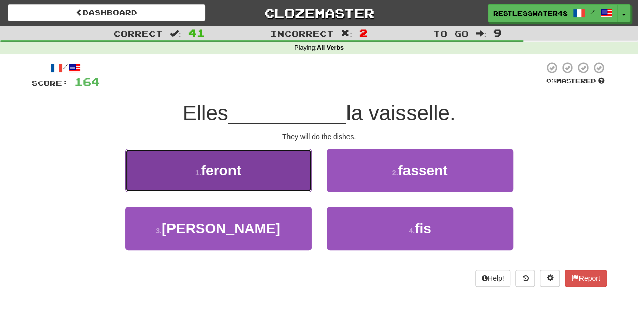
click at [285, 164] on button "1 . [GEOGRAPHIC_DATA]" at bounding box center [218, 171] width 187 height 44
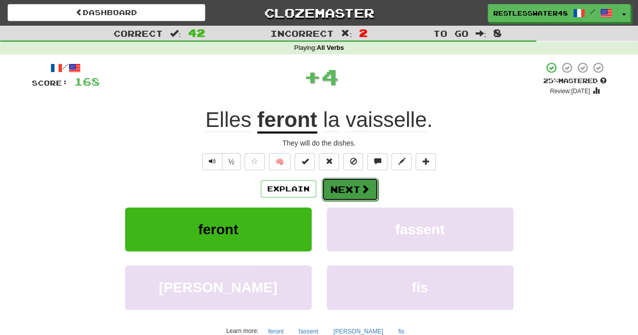
click at [354, 197] on button "Next" at bounding box center [350, 189] width 56 height 23
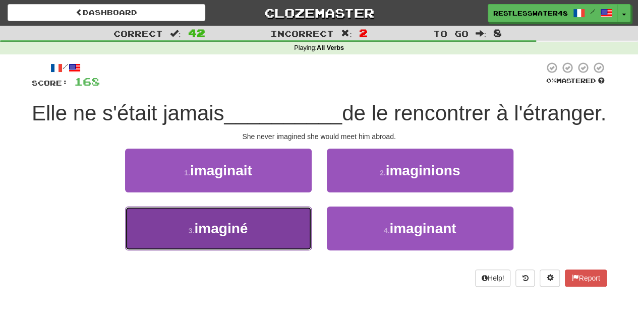
click at [287, 251] on button "3 . imaginé" at bounding box center [218, 229] width 187 height 44
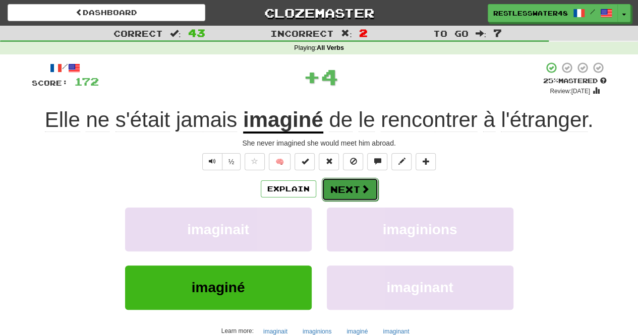
click at [368, 185] on button "Next" at bounding box center [350, 189] width 56 height 23
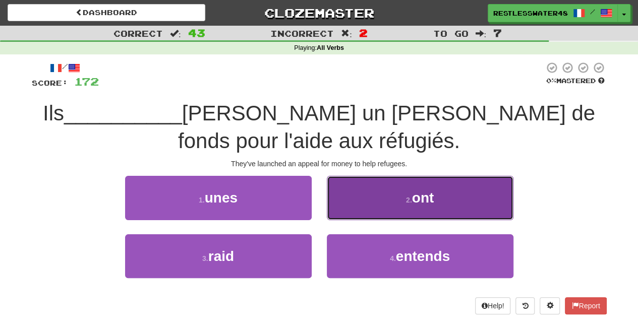
click at [449, 201] on button "2 . ont" at bounding box center [420, 198] width 187 height 44
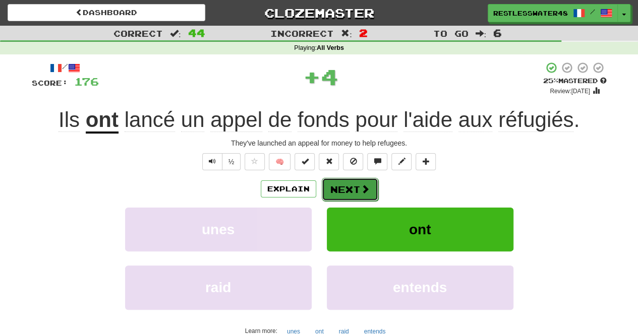
click at [361, 196] on button "Next" at bounding box center [350, 189] width 56 height 23
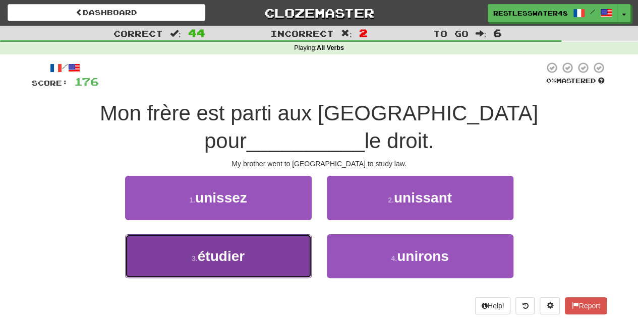
click at [285, 235] on button "3 . étudier" at bounding box center [218, 257] width 187 height 44
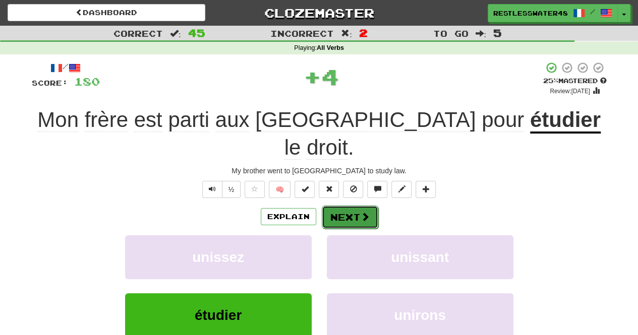
click at [357, 206] on button "Next" at bounding box center [350, 217] width 56 height 23
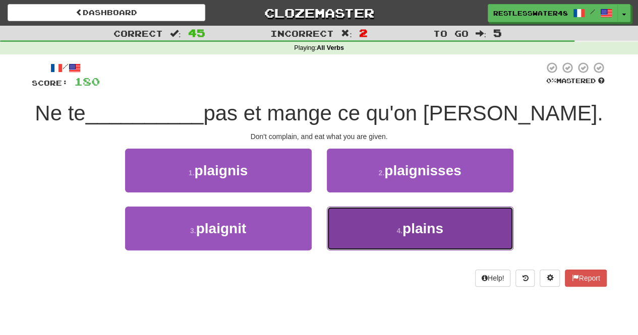
click at [478, 227] on button "4 . plains" at bounding box center [420, 229] width 187 height 44
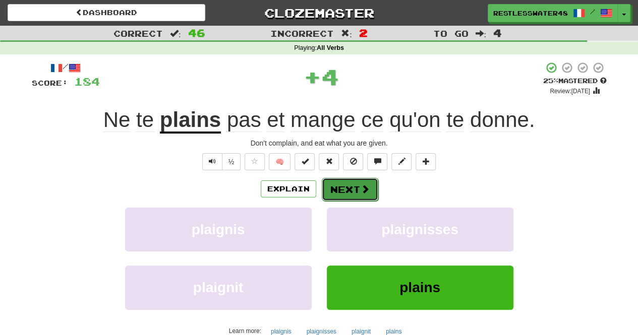
click at [362, 194] on button "Next" at bounding box center [350, 189] width 56 height 23
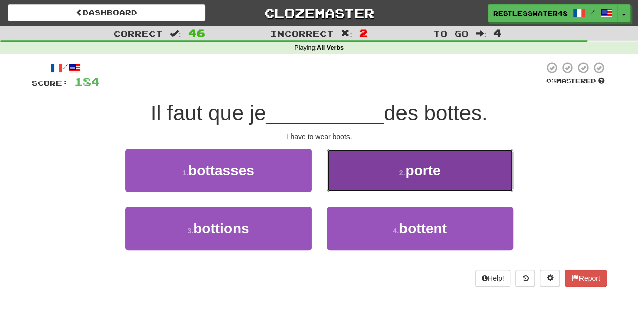
click at [441, 171] on button "2 . porte" at bounding box center [420, 171] width 187 height 44
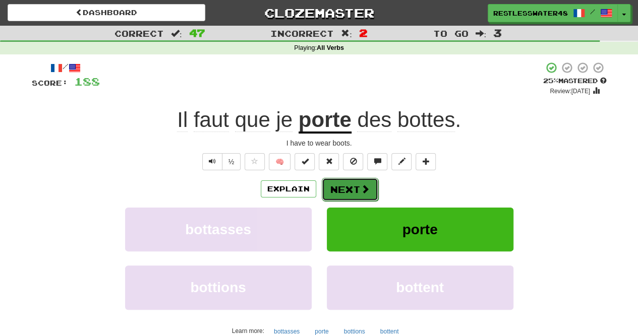
click at [355, 188] on button "Next" at bounding box center [350, 189] width 56 height 23
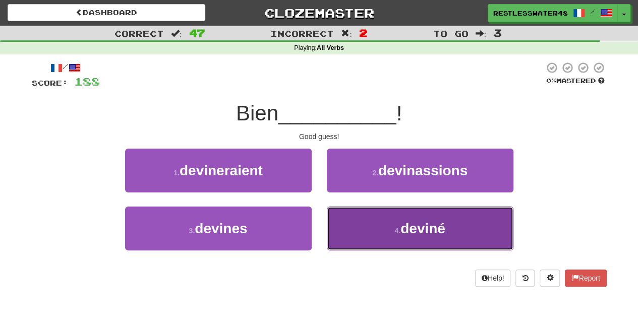
click at [448, 220] on button "4 . [PERSON_NAME]" at bounding box center [420, 229] width 187 height 44
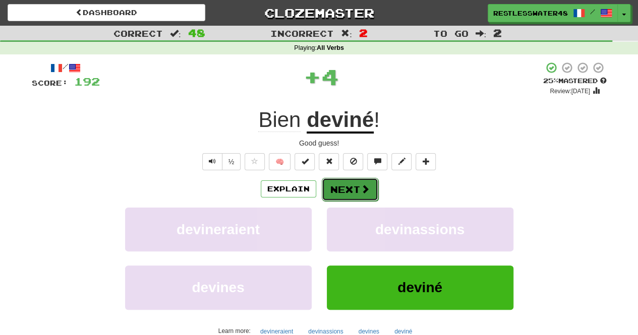
click at [364, 194] on button "Next" at bounding box center [350, 189] width 56 height 23
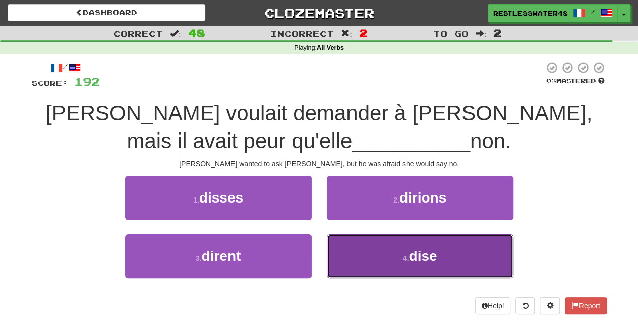
click at [416, 255] on span "dise" at bounding box center [423, 257] width 28 height 16
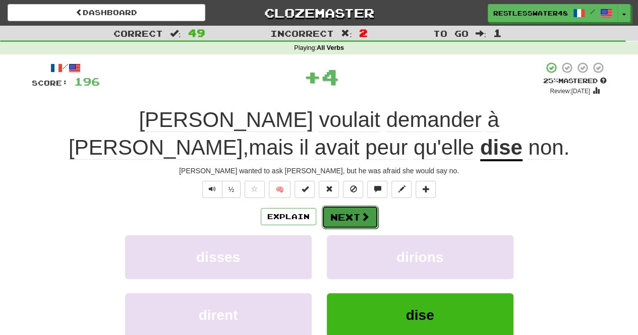
click at [371, 215] on button "Next" at bounding box center [350, 217] width 56 height 23
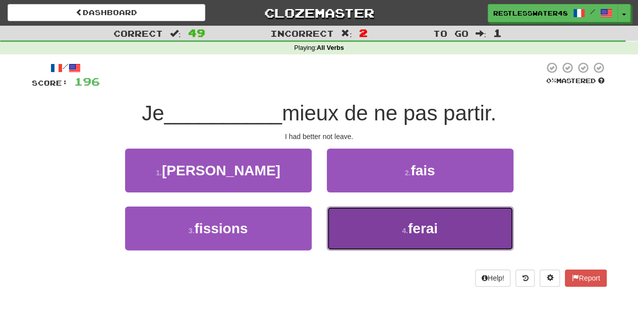
click at [455, 244] on button "4 . ferai" at bounding box center [420, 229] width 187 height 44
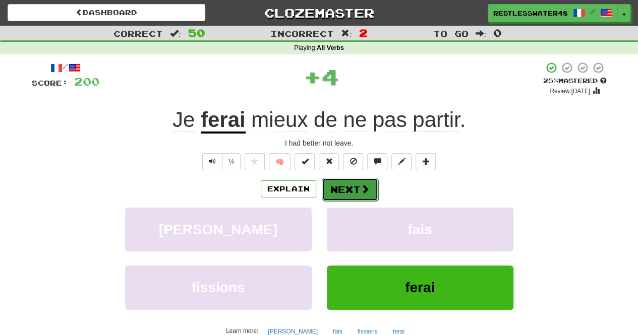
click at [364, 188] on span at bounding box center [365, 189] width 9 height 9
